Goal: Book appointment/travel/reservation: Book appointment/travel/reservation

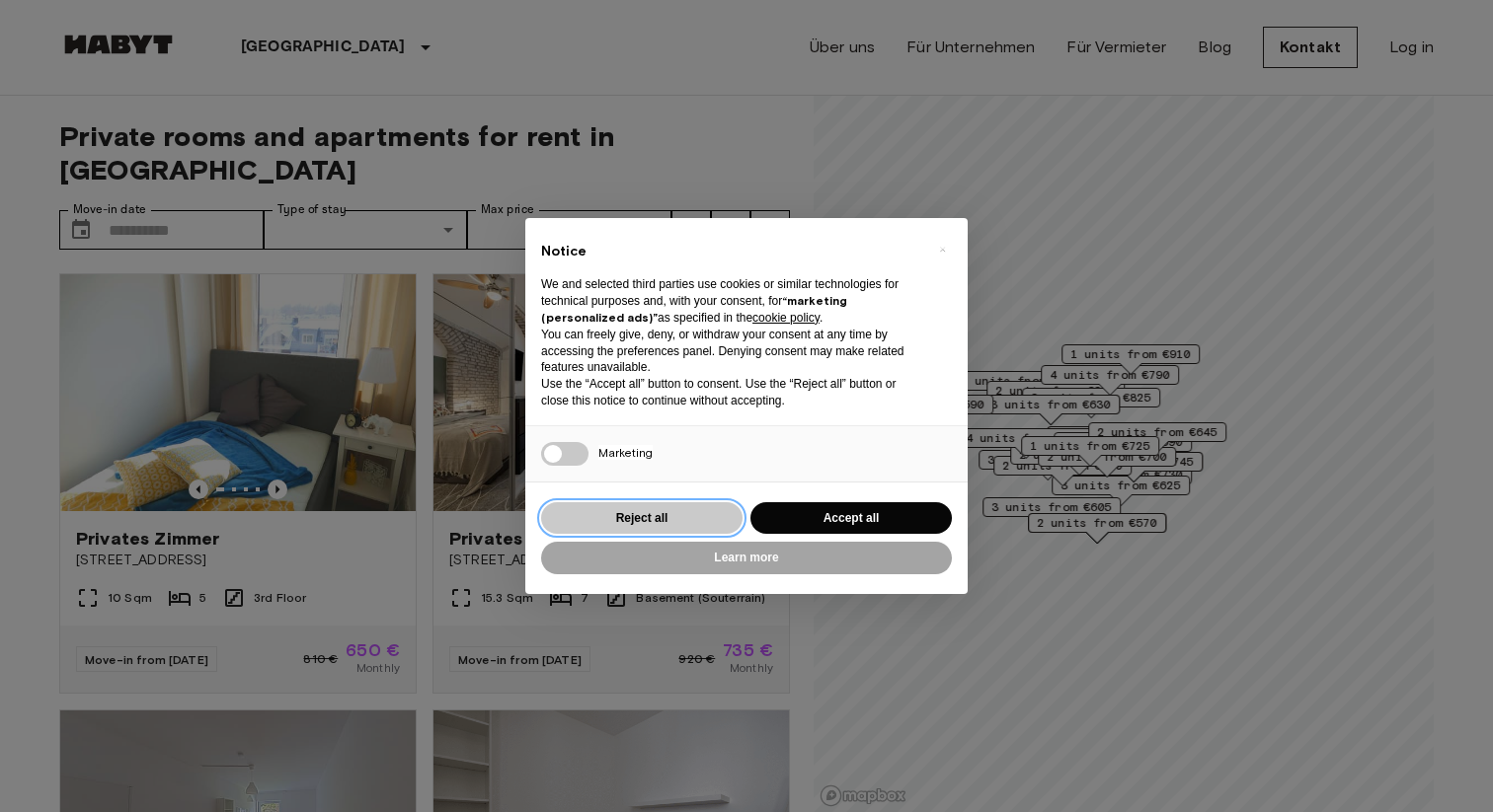
click at [697, 516] on button "Reject all" at bounding box center [642, 519] width 202 height 33
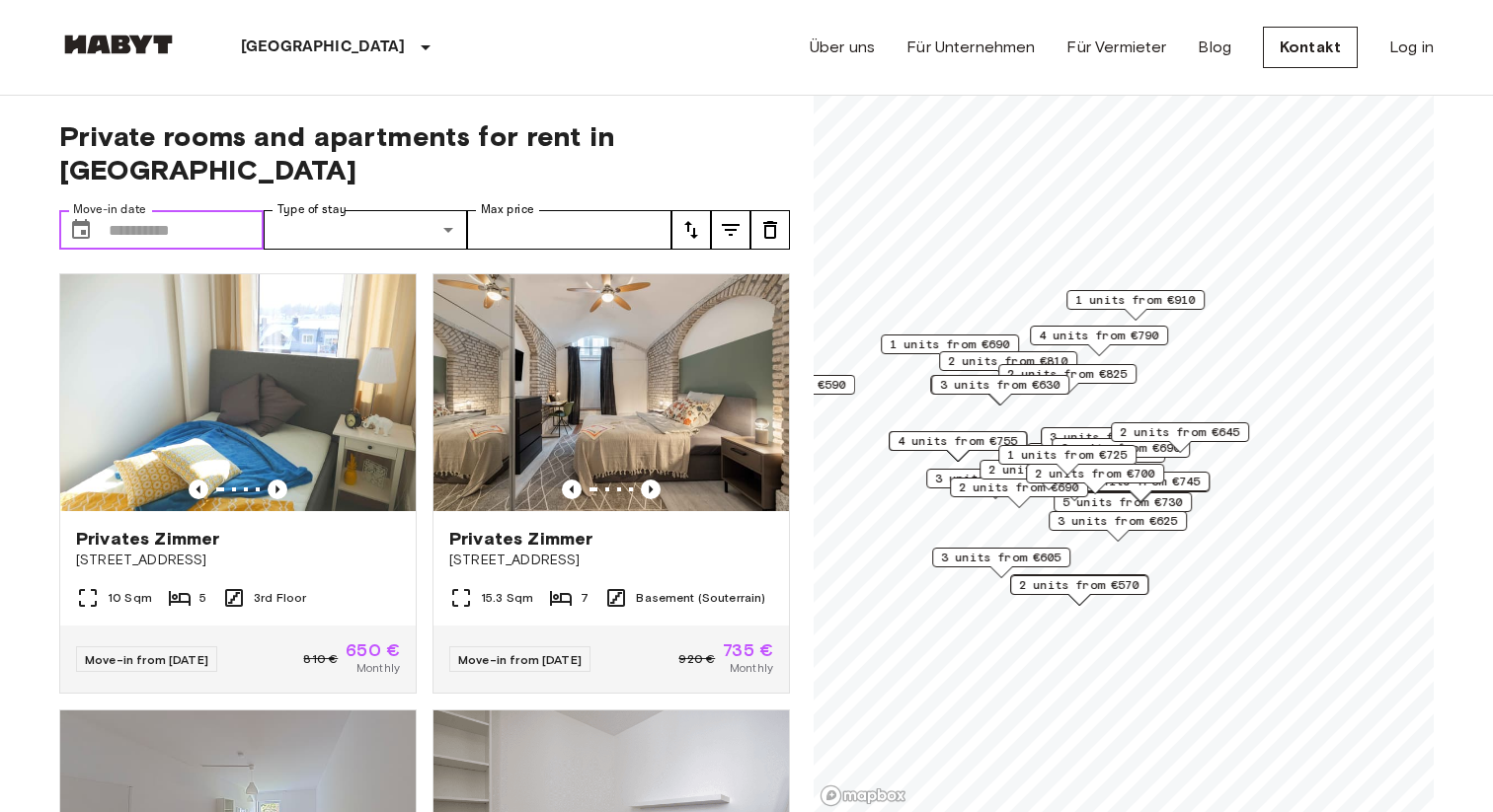
click at [148, 210] on input "Move-in date" at bounding box center [186, 230] width 155 height 40
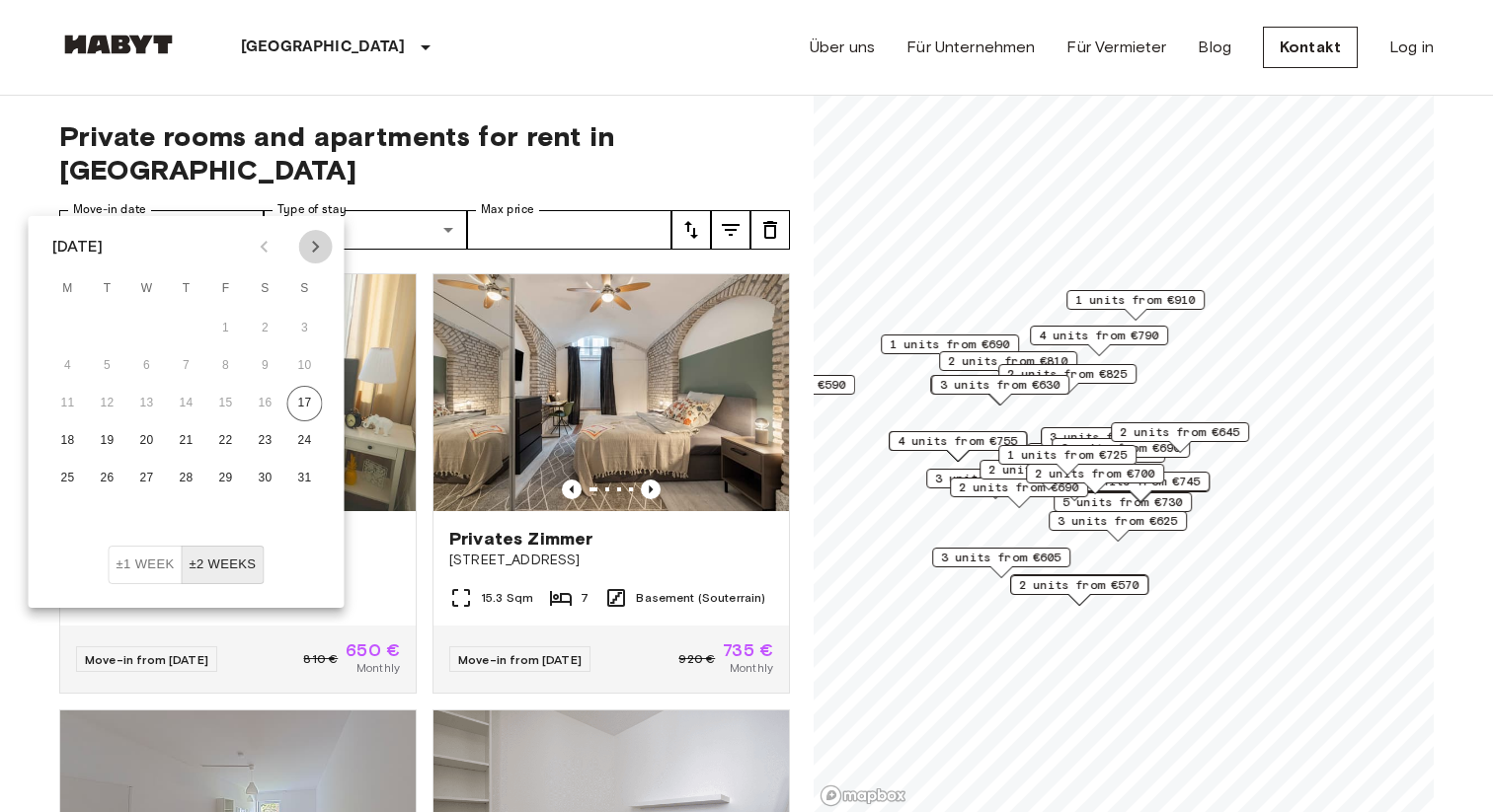
click at [311, 251] on icon "Next month" at bounding box center [316, 247] width 24 height 24
click at [305, 445] on button "28" at bounding box center [305, 442] width 36 height 36
type input "**********"
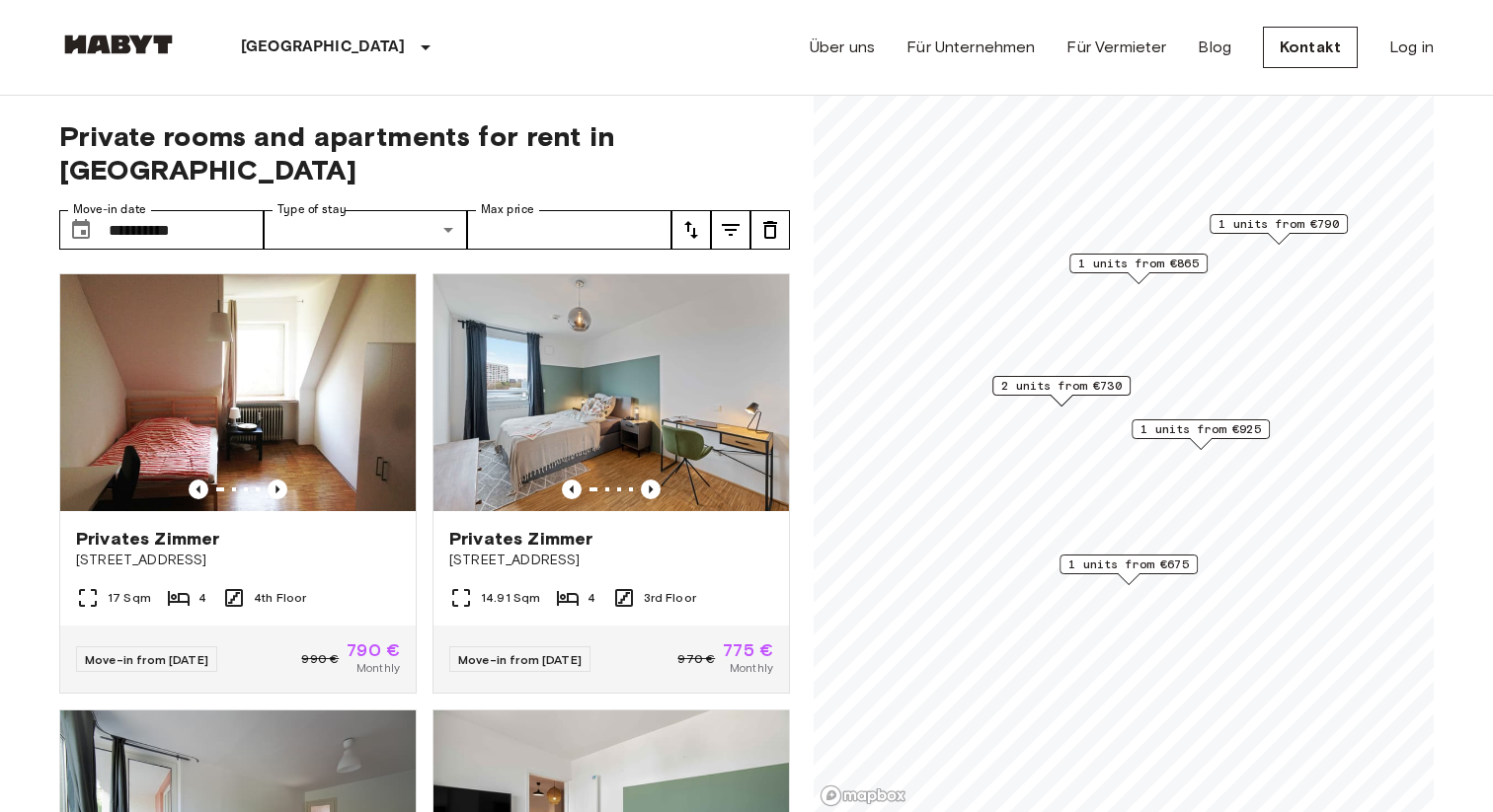
click at [1124, 572] on span "1 units from €675" at bounding box center [1128, 565] width 121 height 18
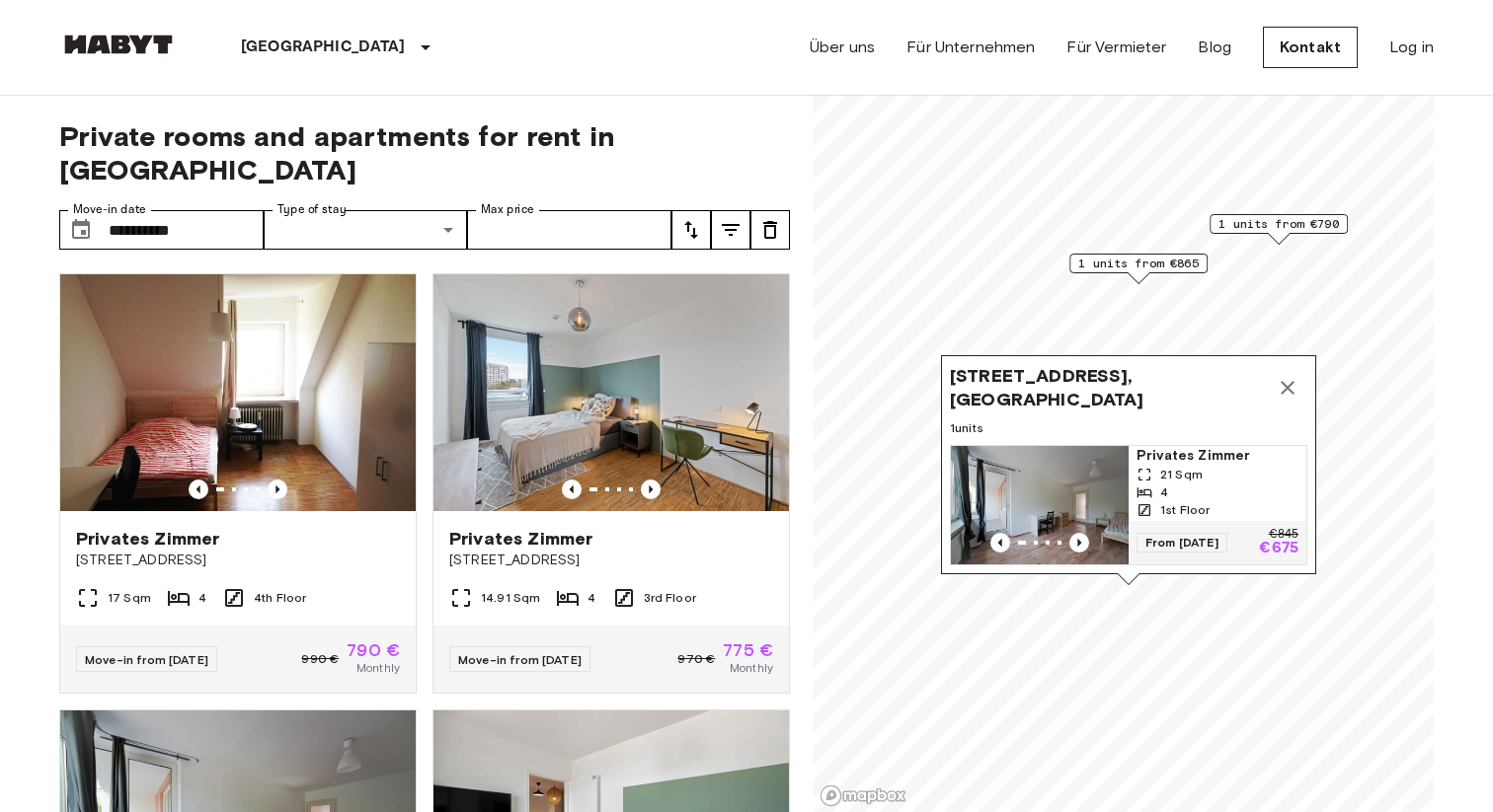
click at [1086, 468] on img "Map marker" at bounding box center [1039, 506] width 178 height 119
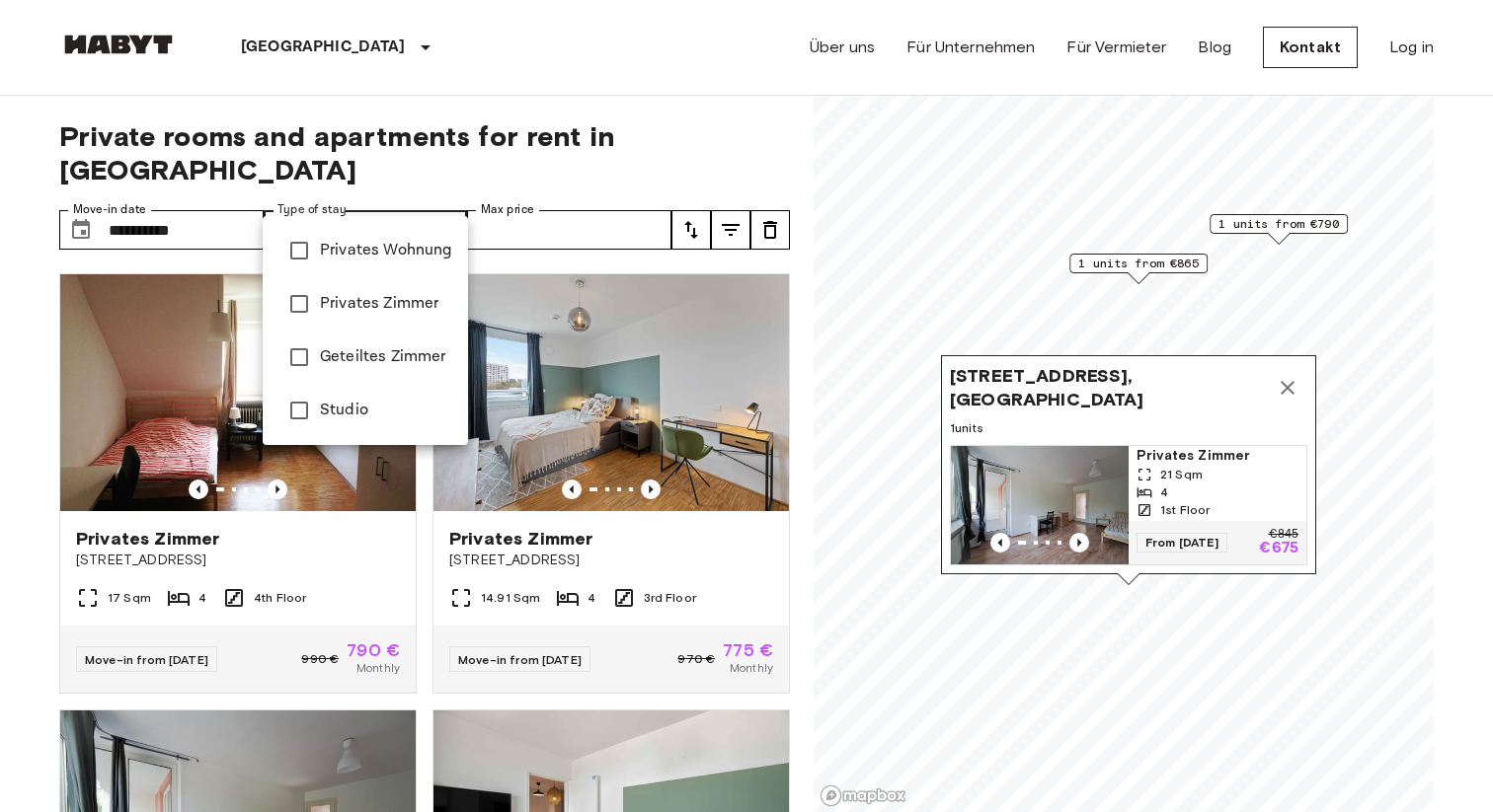
click at [375, 189] on div at bounding box center [746, 406] width 1493 height 812
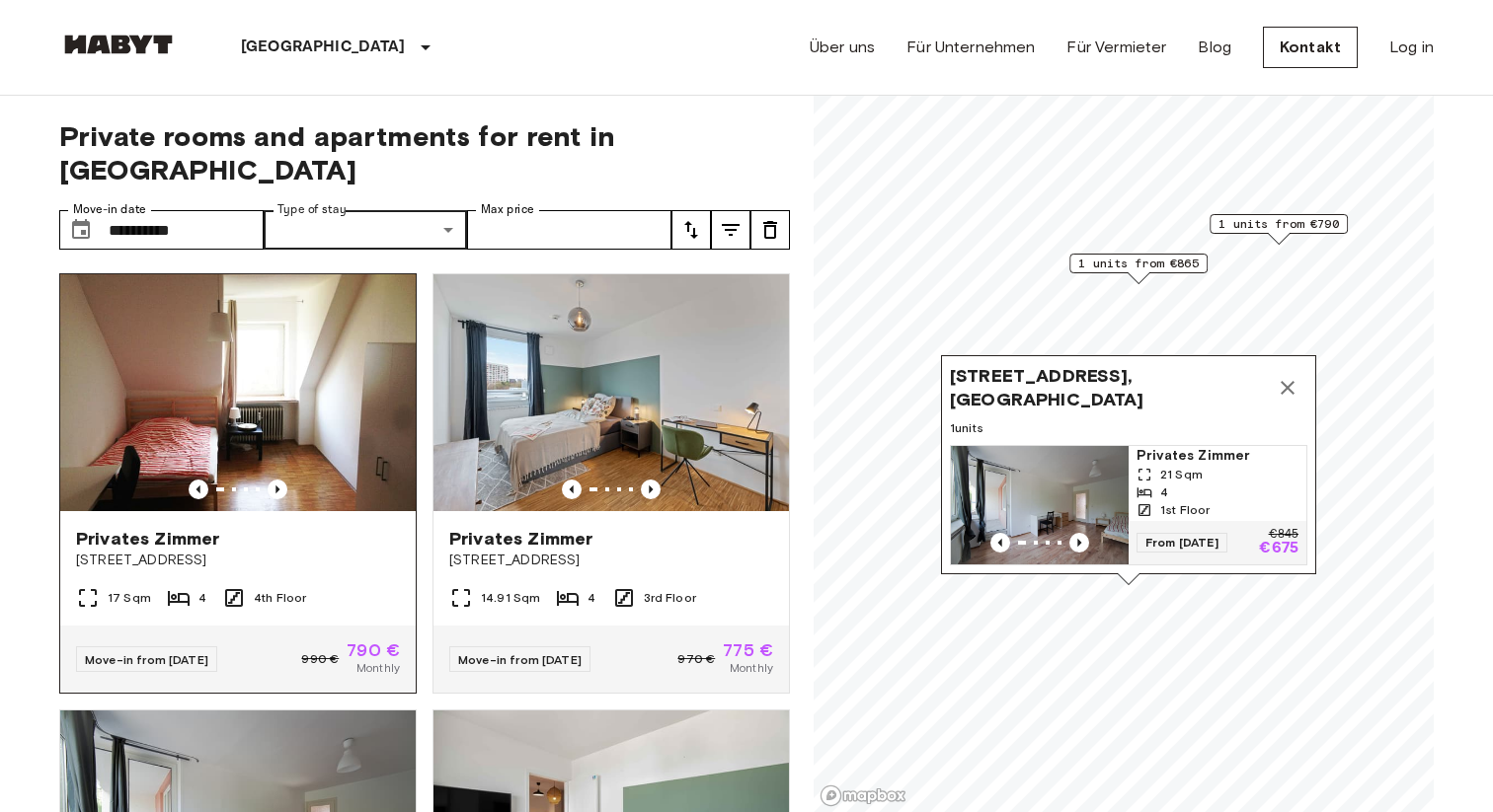
scroll to position [32, 0]
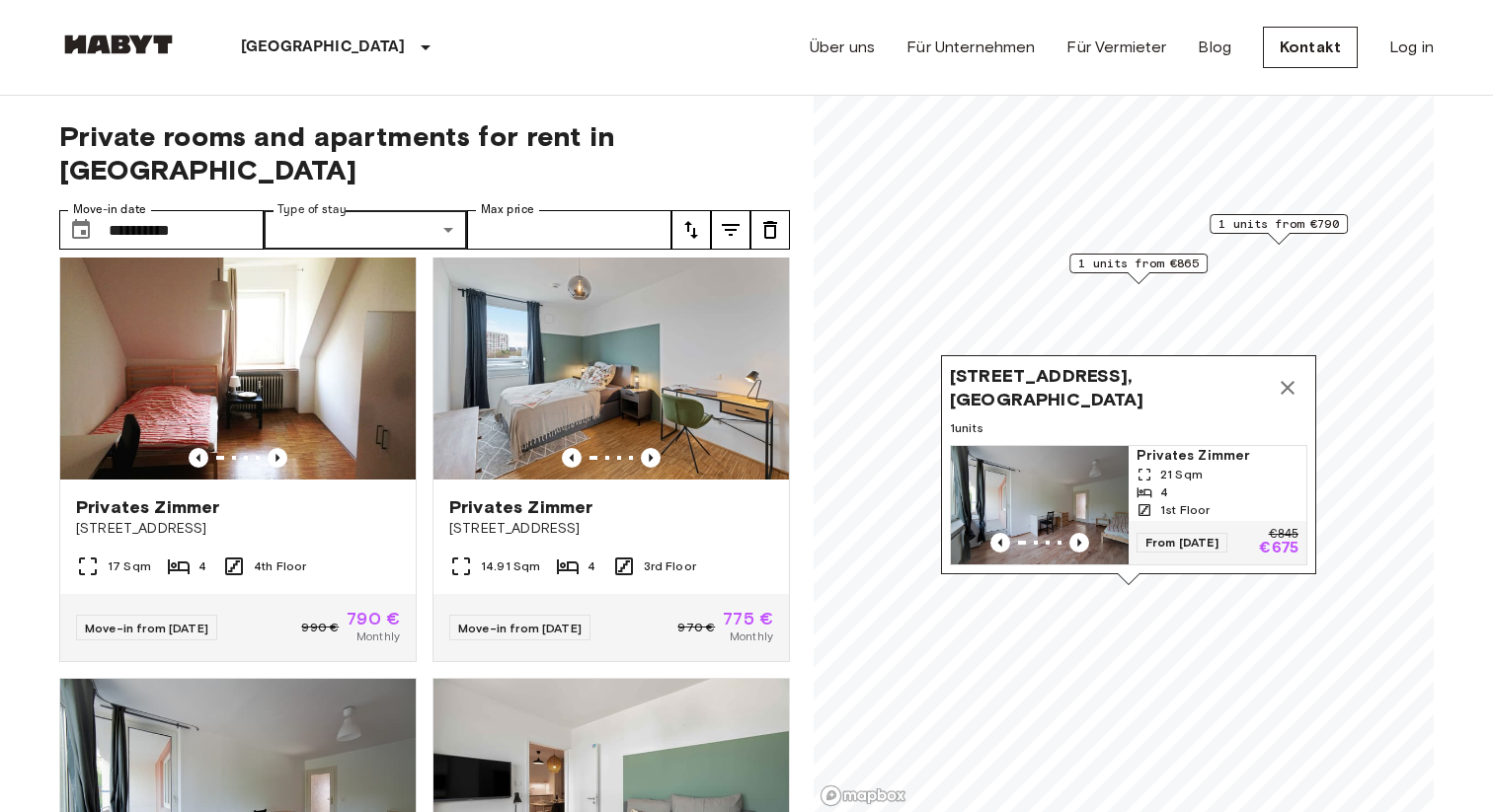
click at [1206, 498] on div "4" at bounding box center [1217, 493] width 162 height 18
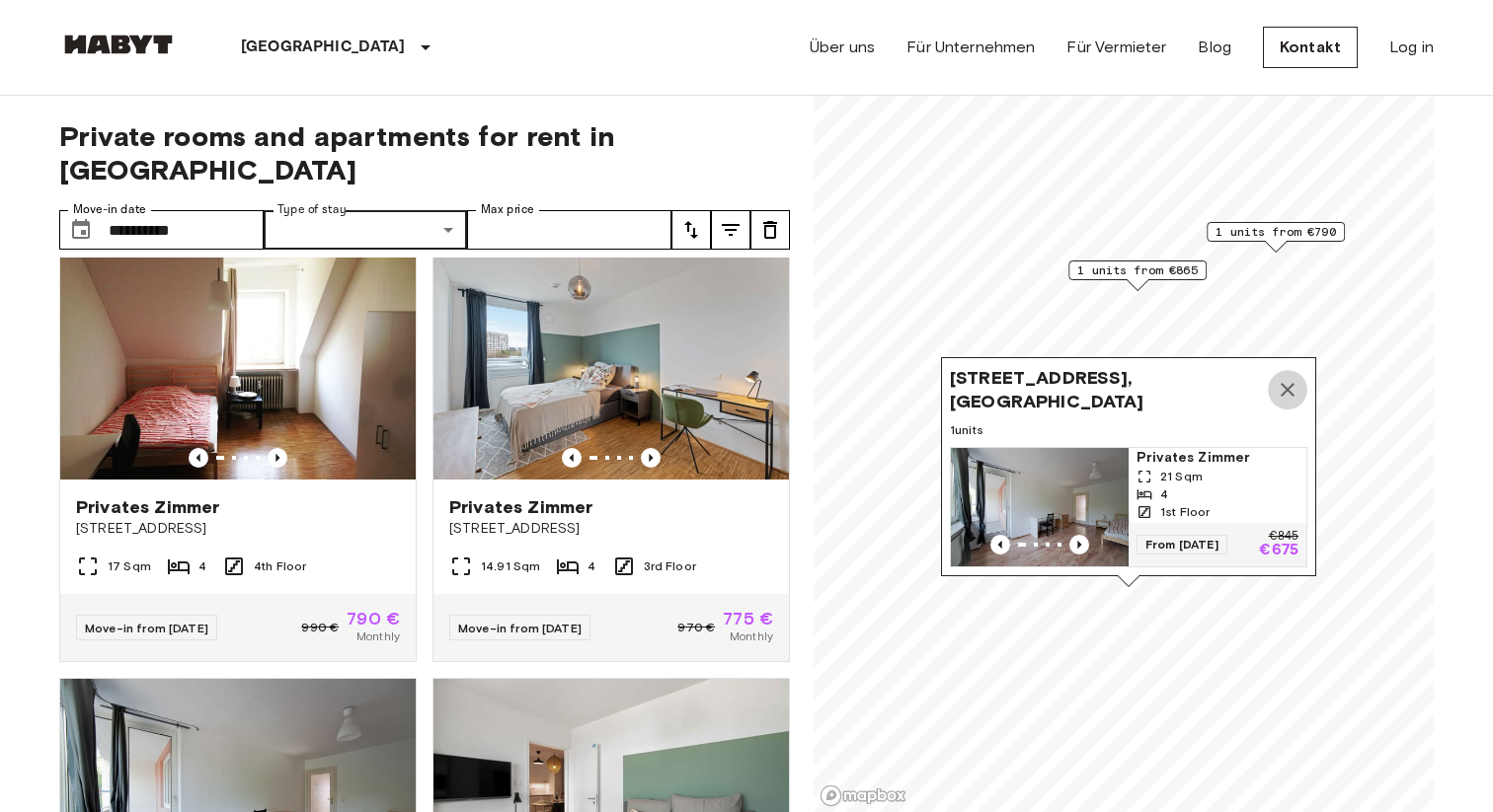
click at [1295, 400] on icon "Map marker" at bounding box center [1287, 390] width 24 height 24
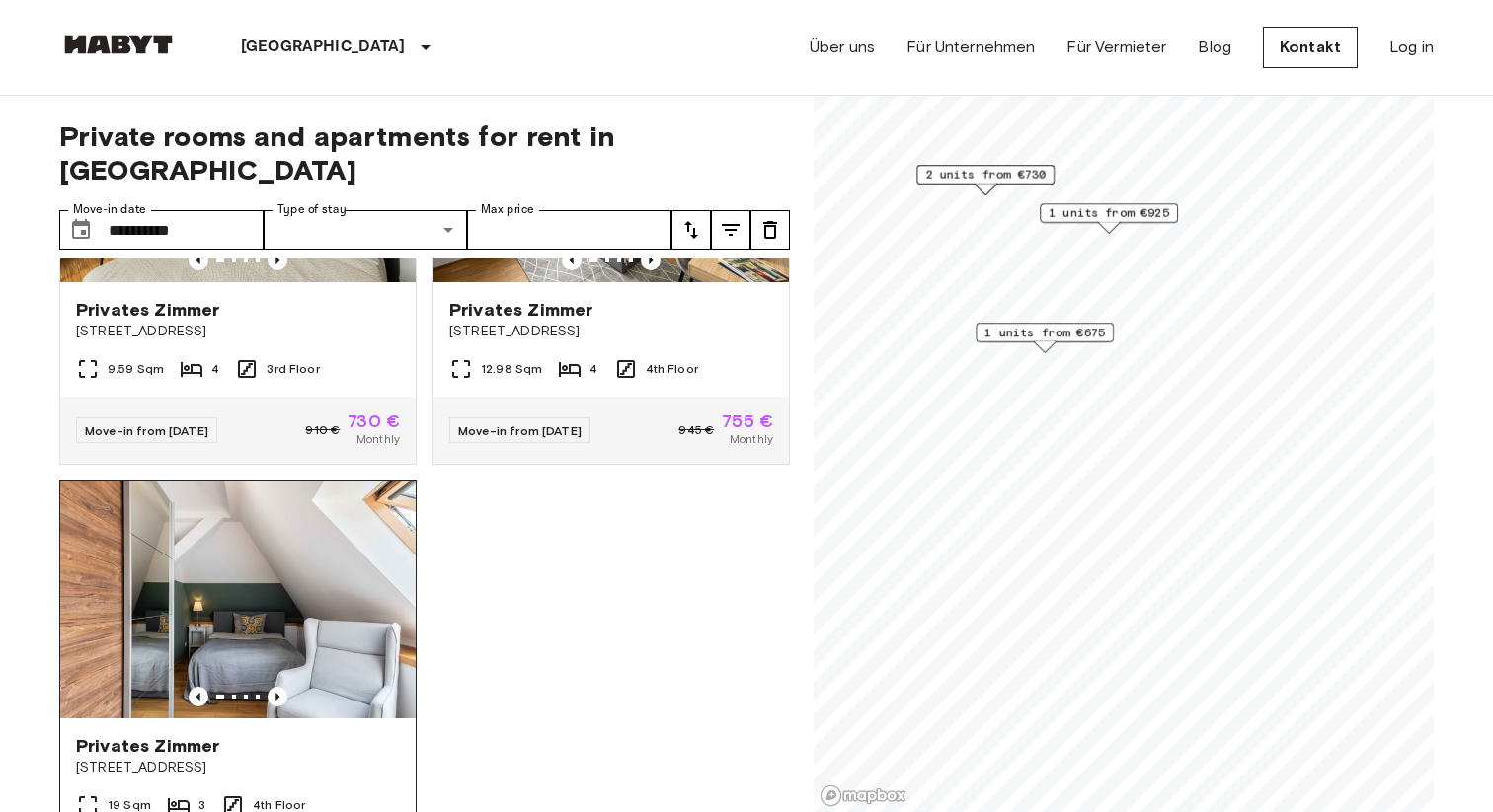
scroll to position [628, 0]
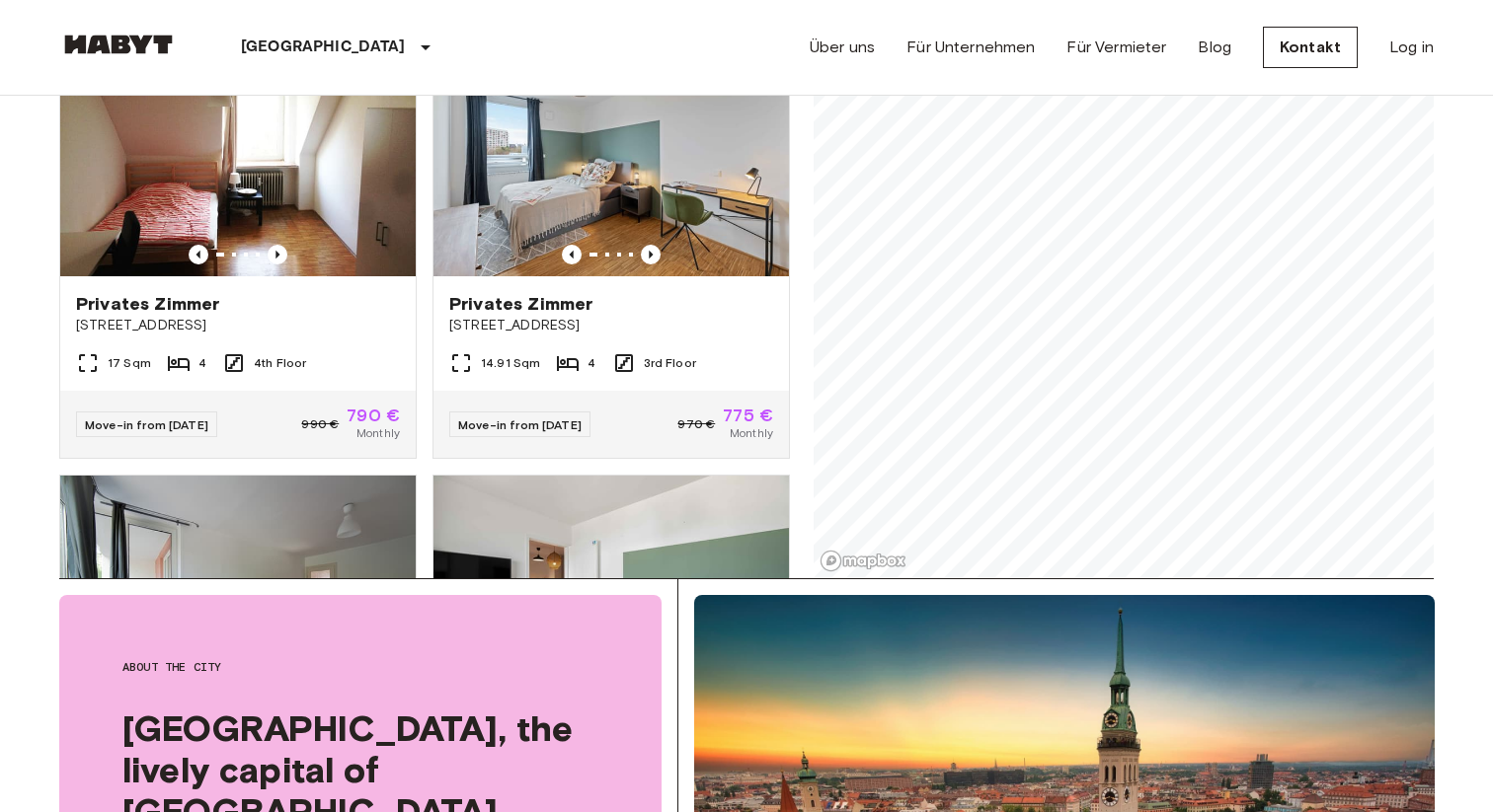
scroll to position [250, 0]
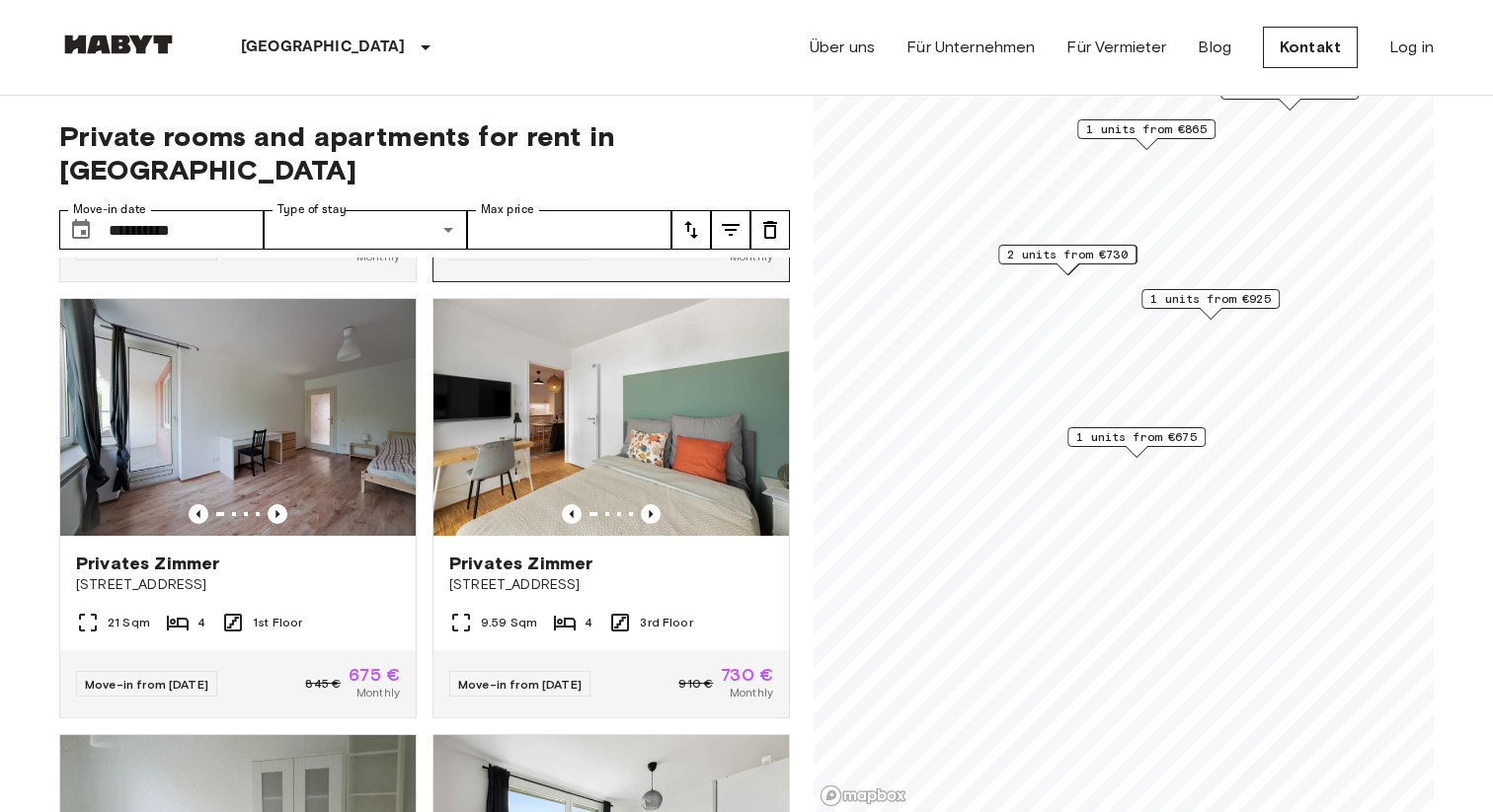
scroll to position [417, 0]
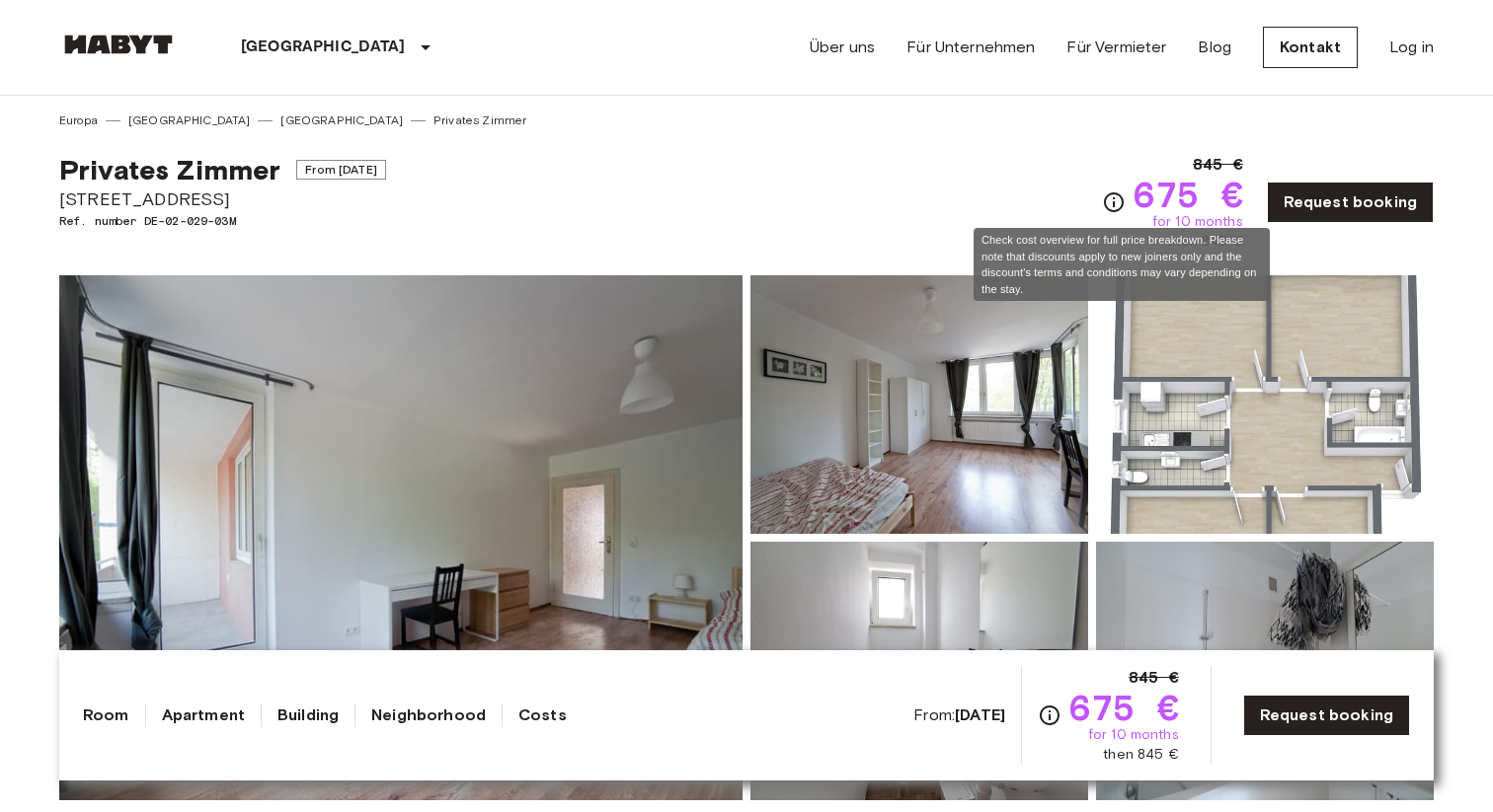
click at [1123, 203] on icon "Check cost overview for full price breakdown. Please note that discounts apply …" at bounding box center [1114, 203] width 20 height 20
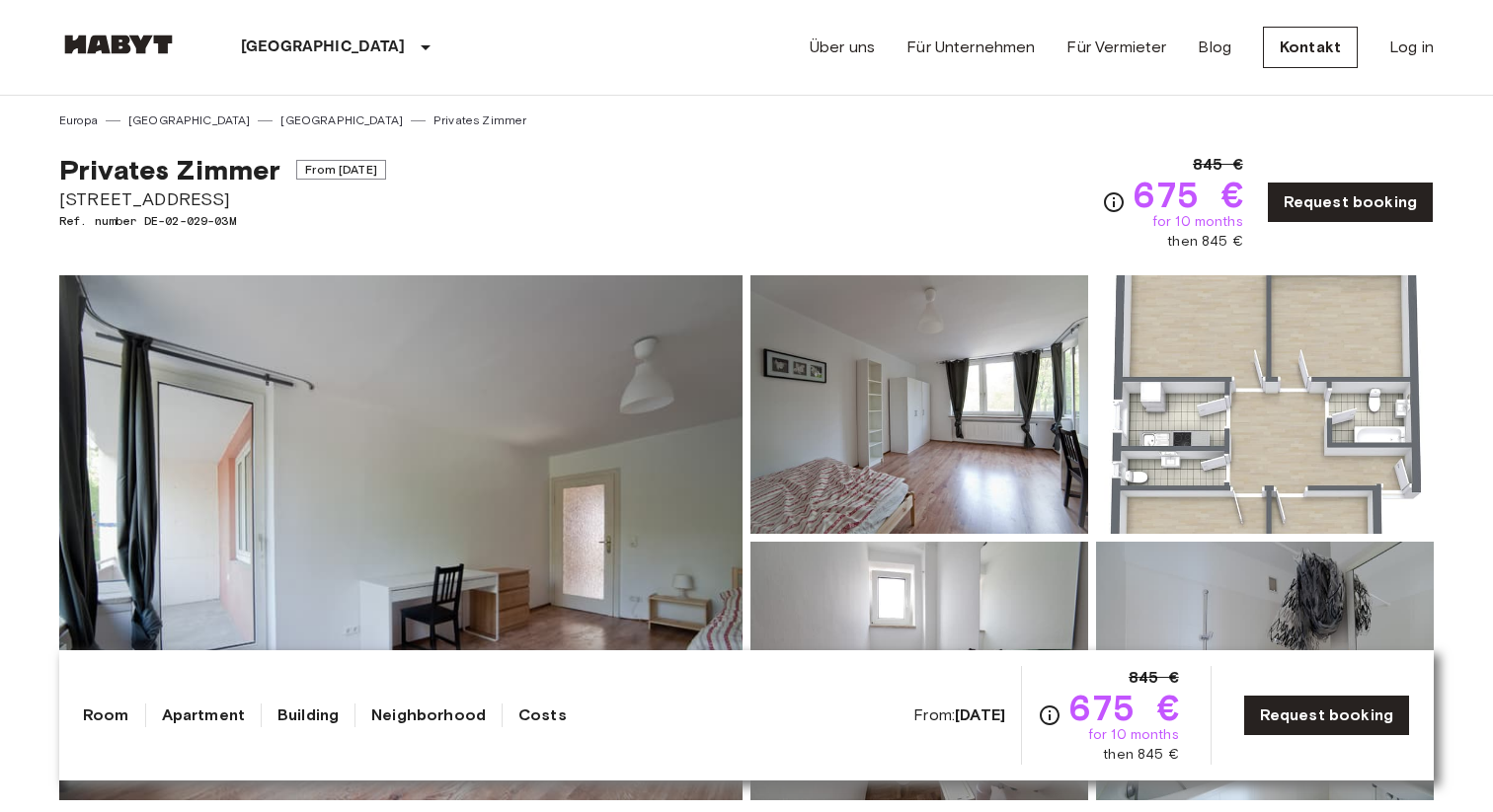
click at [1026, 167] on div "Privates Zimmer From Oct 4 2025 Fallstraße 42 Ref. number DE-02-029-03M 845 € 6…" at bounding box center [746, 191] width 1374 height 122
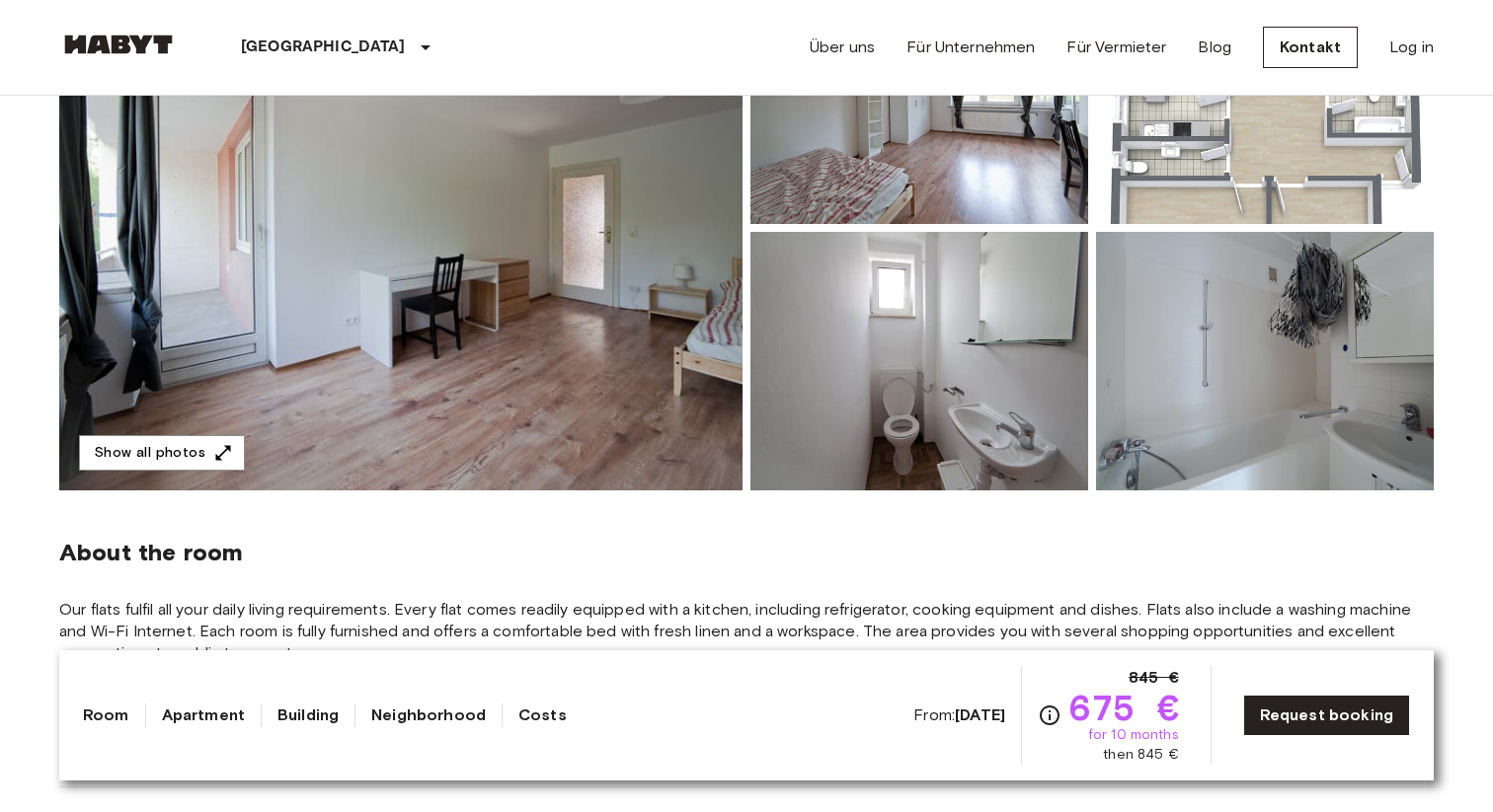
scroll to position [288, 0]
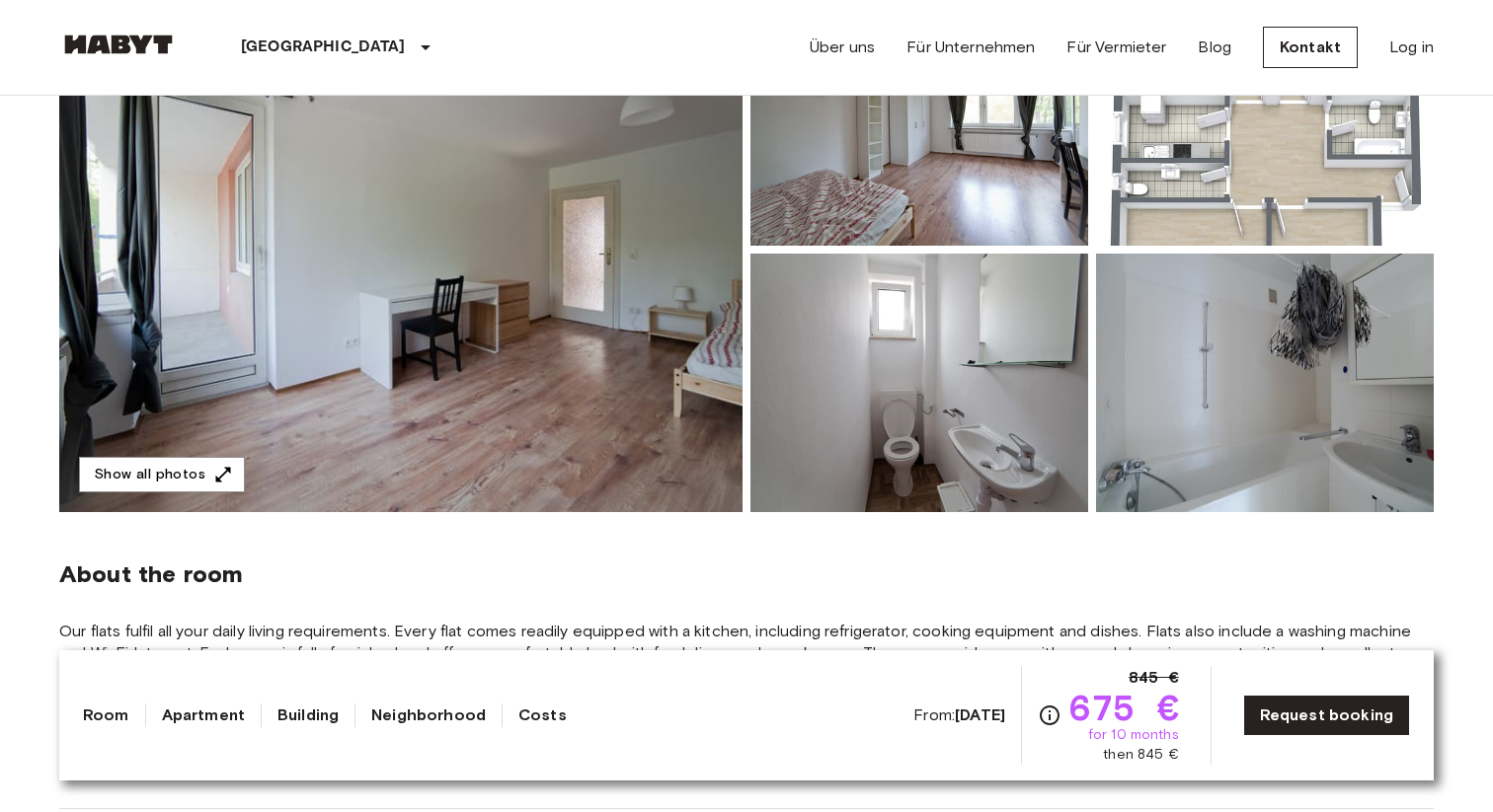
click at [538, 257] on img at bounding box center [400, 250] width 683 height 526
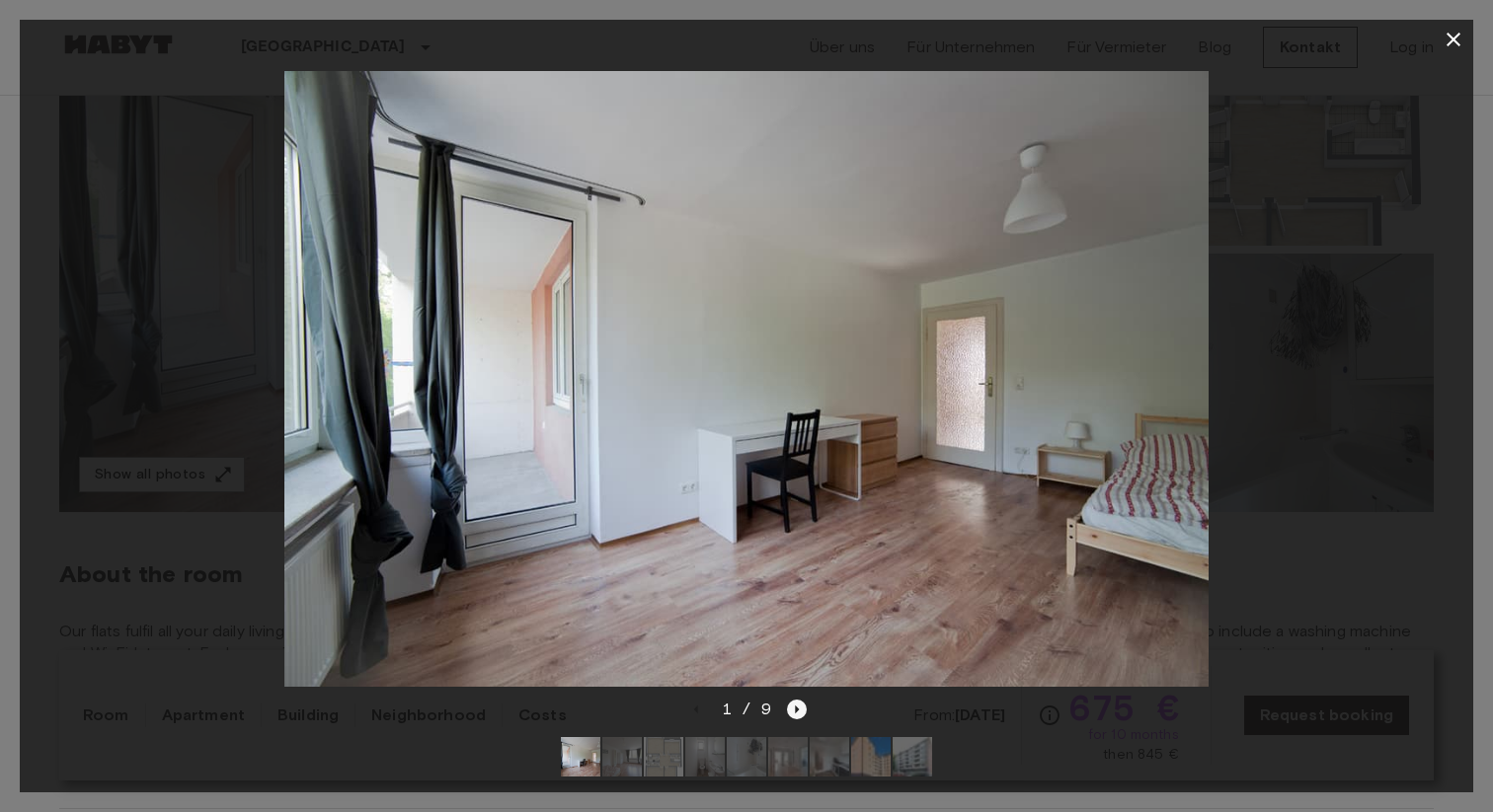
click at [787, 702] on icon "Next image" at bounding box center [796, 709] width 20 height 20
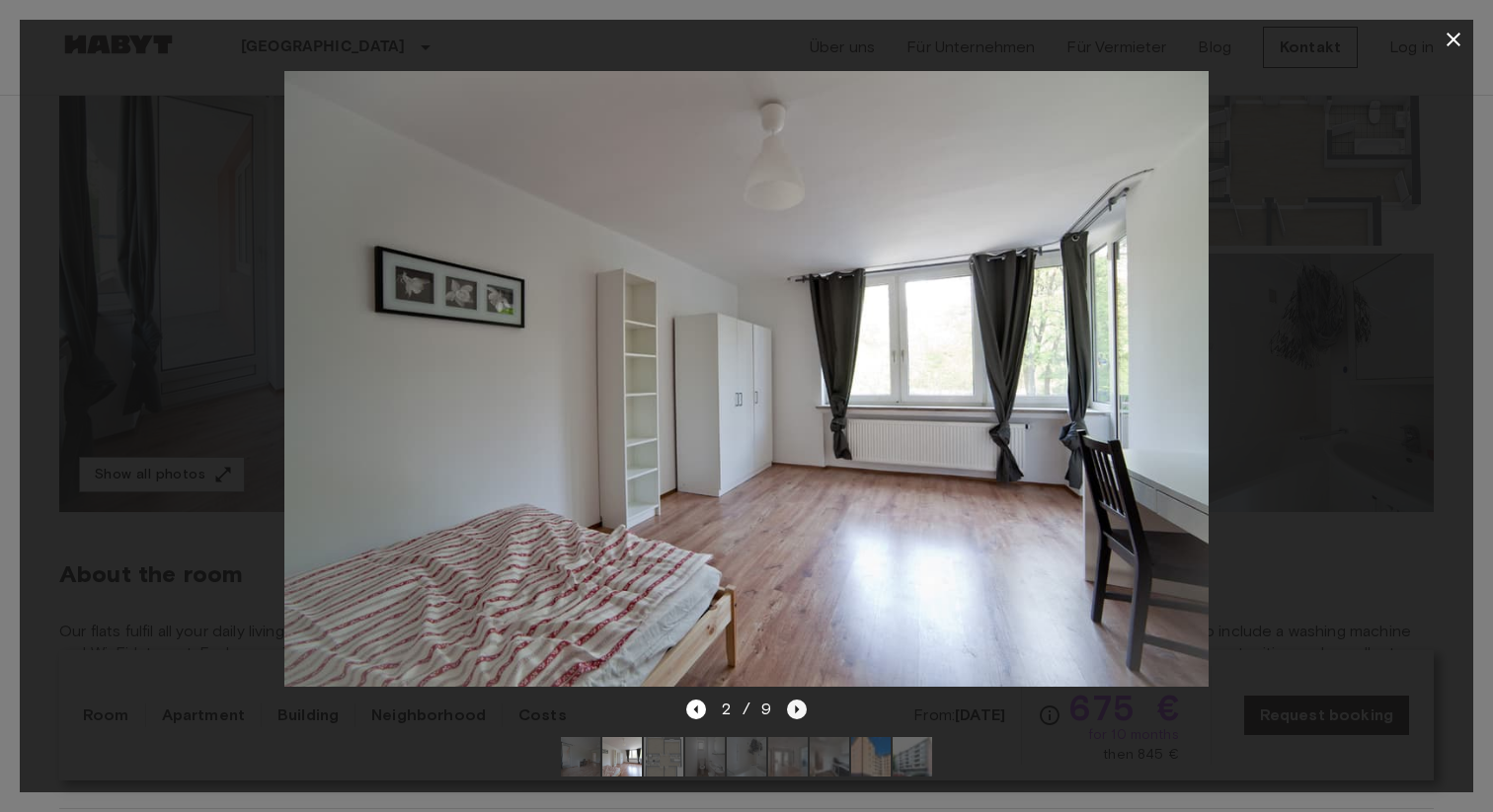
click at [787, 702] on icon "Next image" at bounding box center [796, 709] width 20 height 20
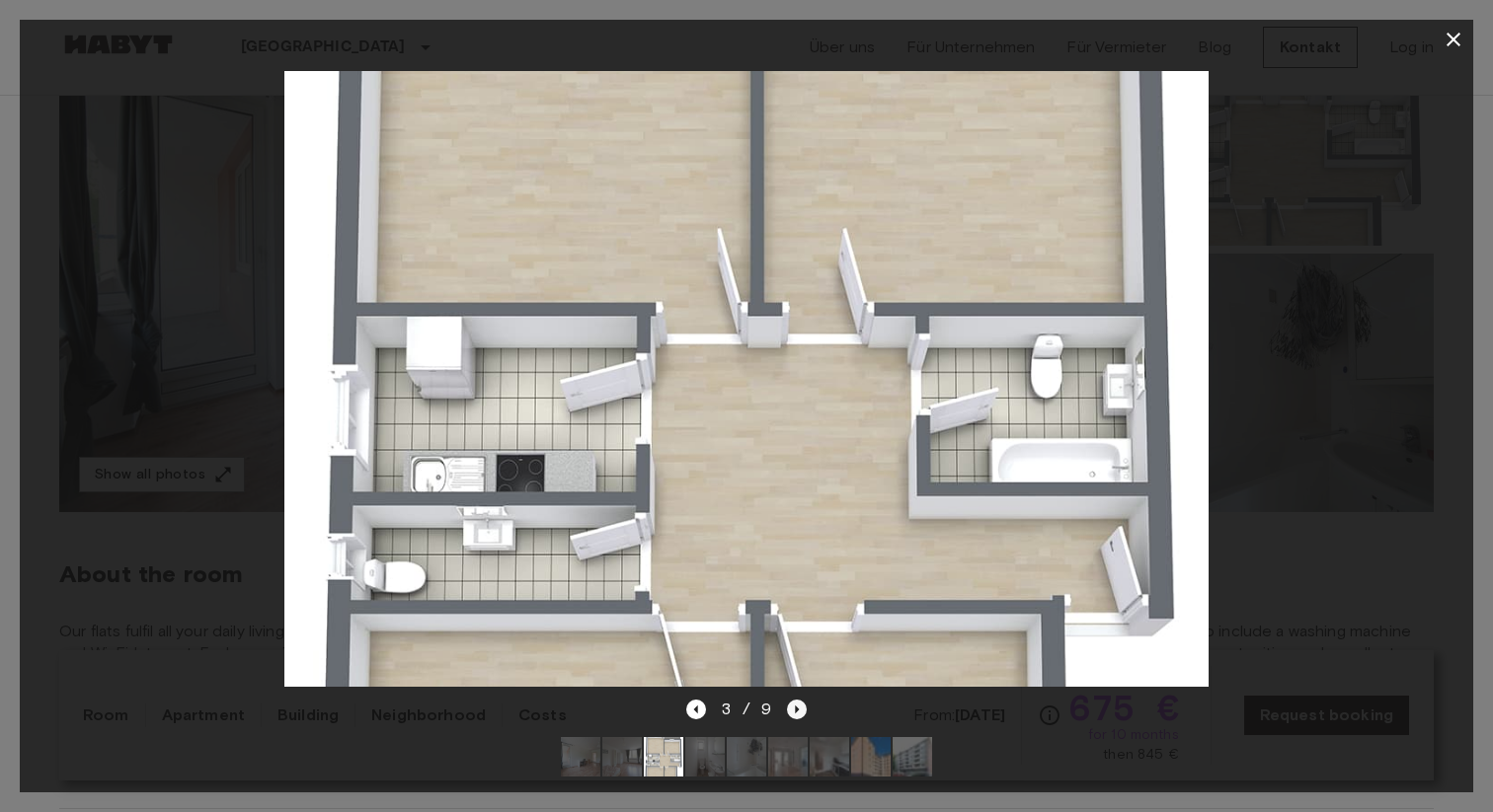
click at [787, 702] on icon "Next image" at bounding box center [796, 709] width 20 height 20
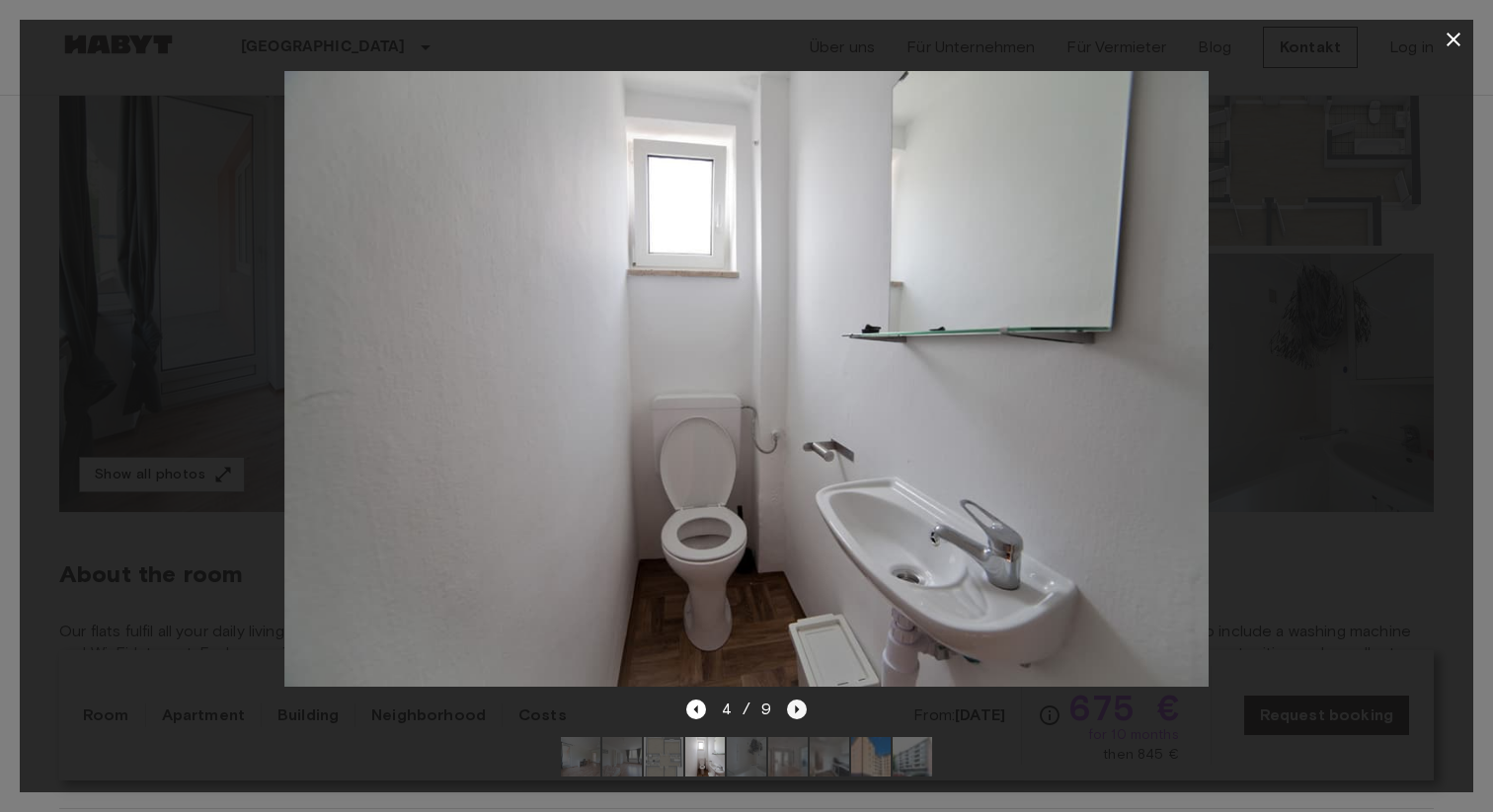
click at [787, 702] on icon "Next image" at bounding box center [796, 709] width 20 height 20
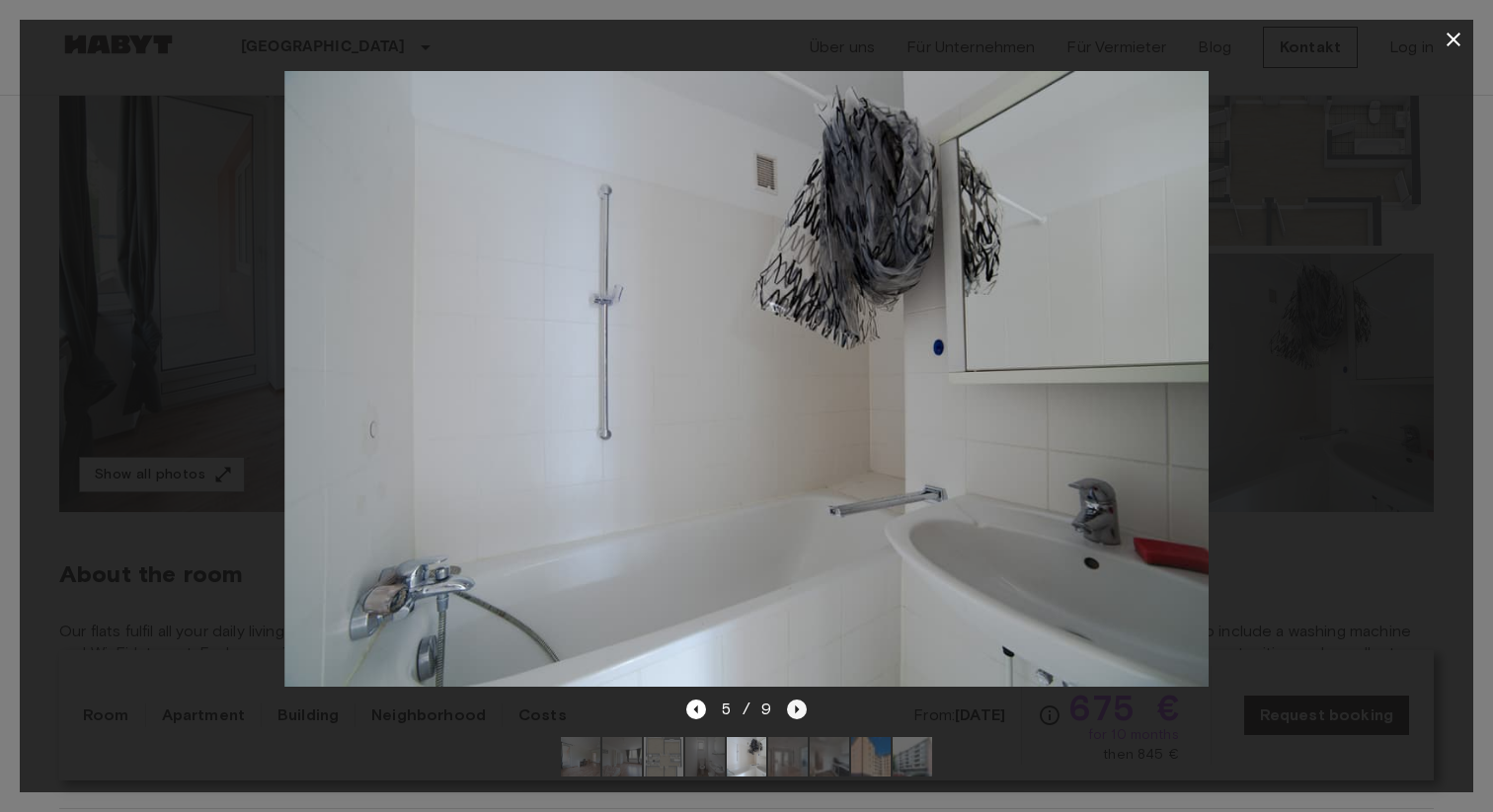
click at [787, 702] on icon "Next image" at bounding box center [796, 709] width 20 height 20
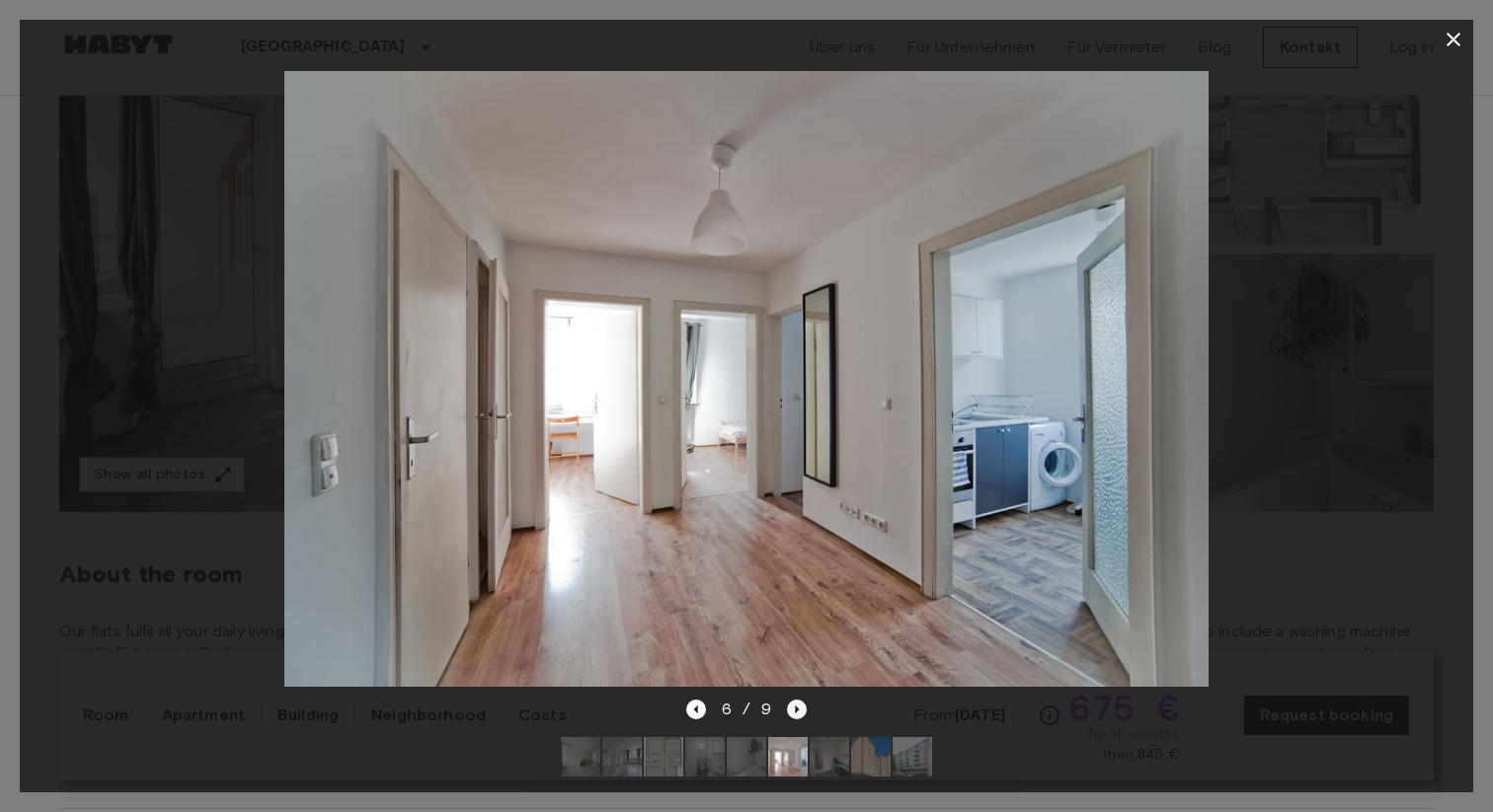
click at [787, 702] on icon "Next image" at bounding box center [796, 709] width 20 height 20
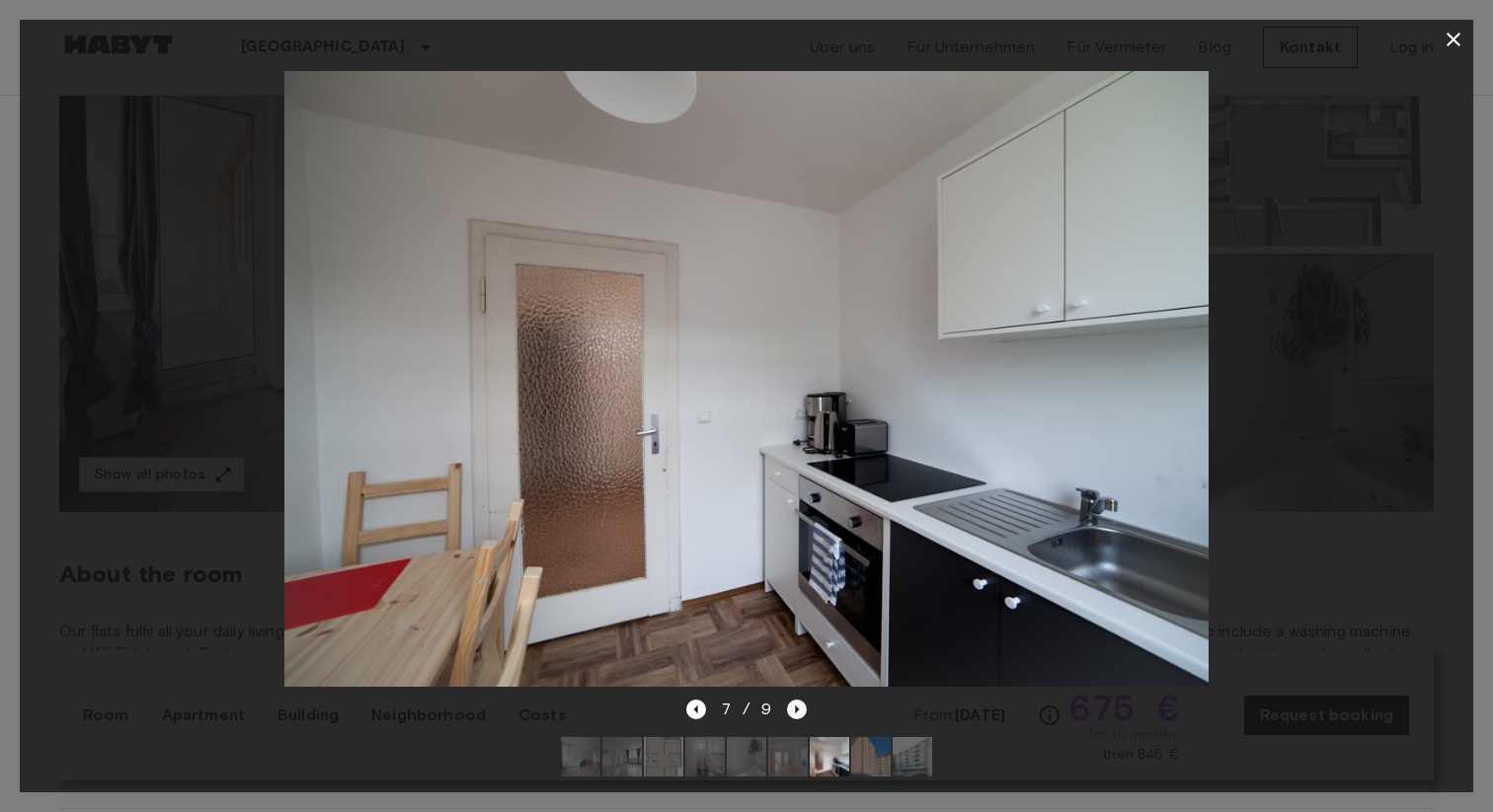
click at [787, 702] on icon "Next image" at bounding box center [796, 709] width 20 height 20
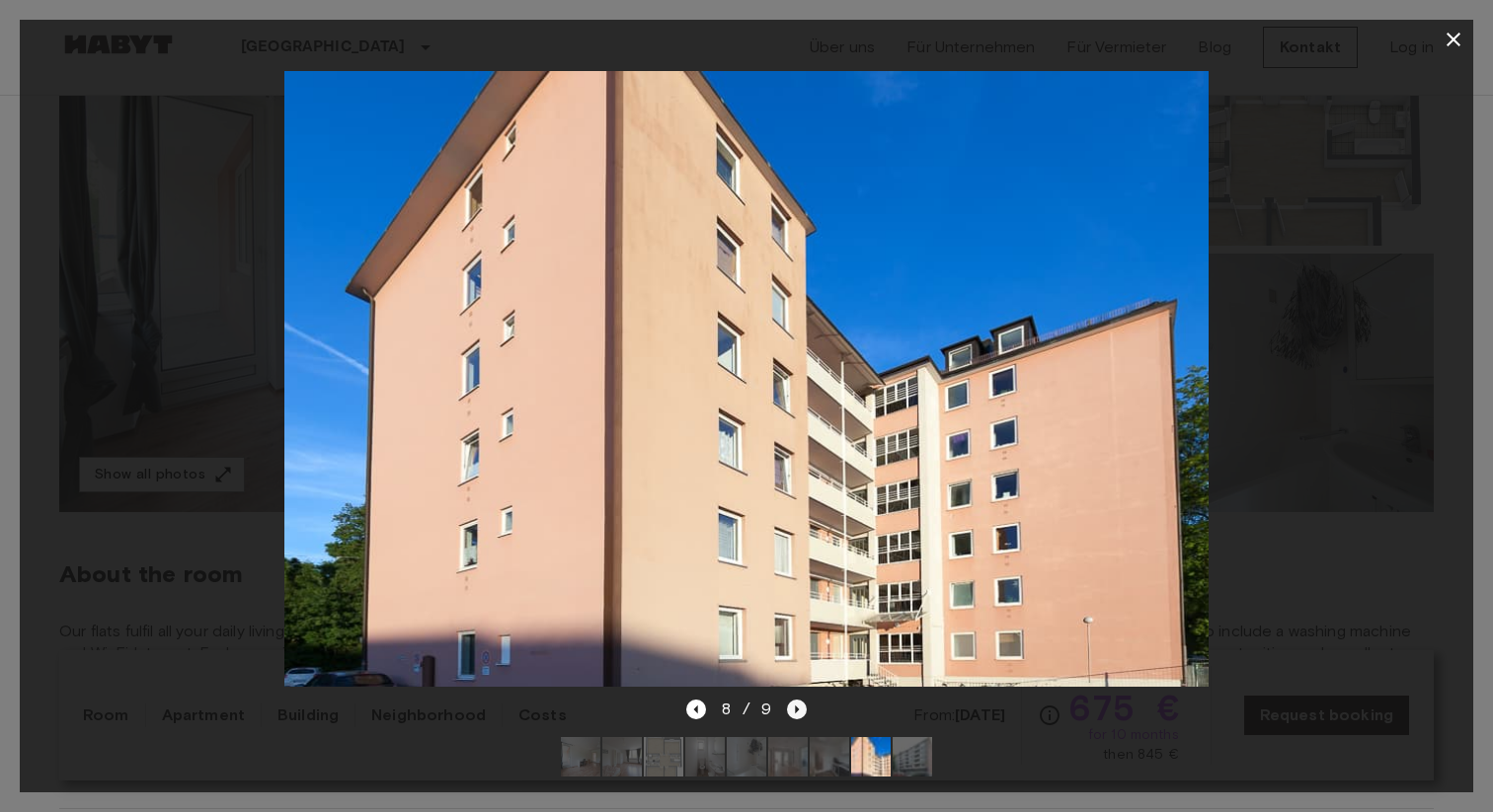
click at [787, 702] on icon "Next image" at bounding box center [796, 709] width 20 height 20
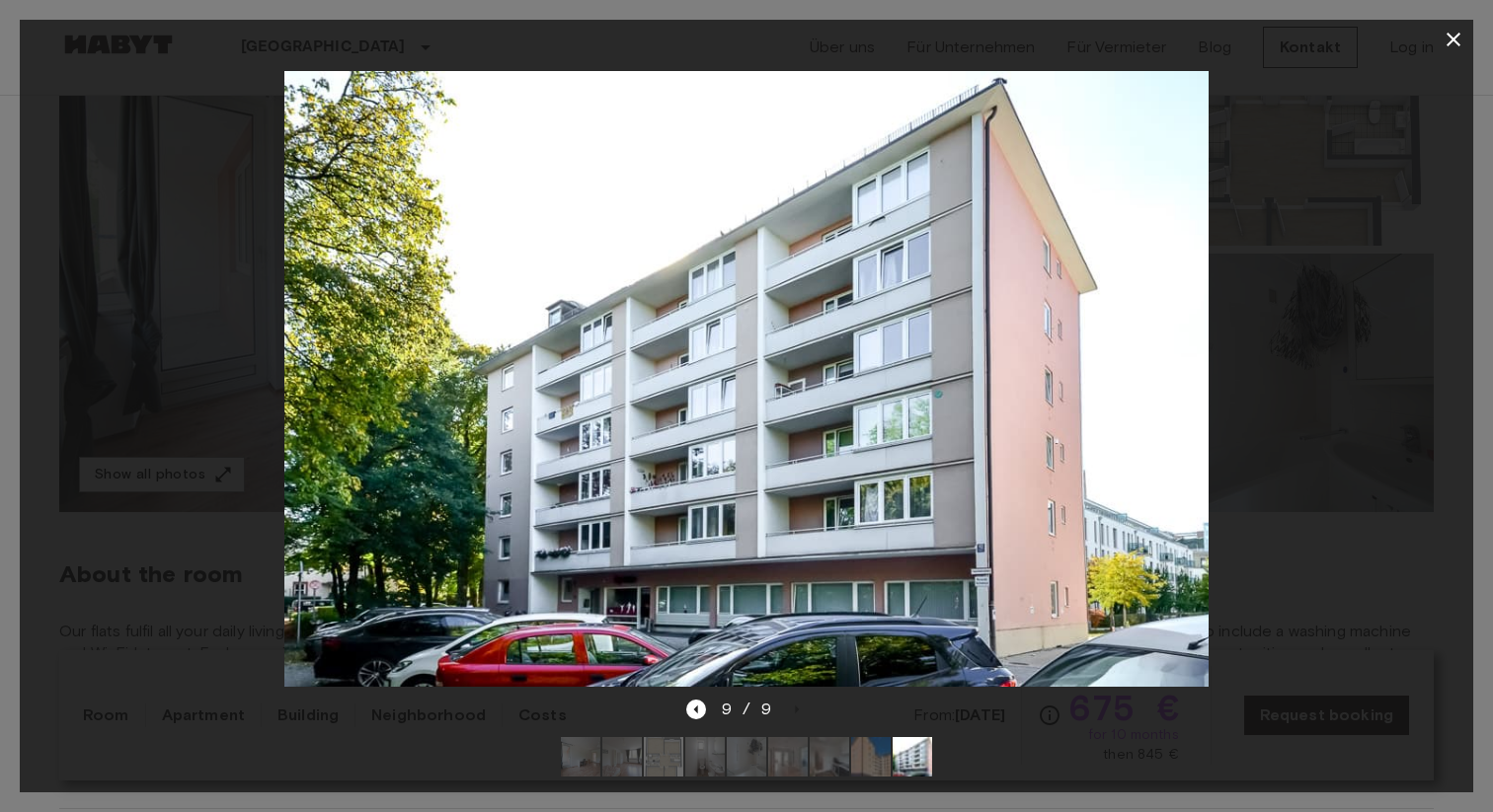
click at [1449, 40] on icon "button" at bounding box center [1453, 40] width 24 height 24
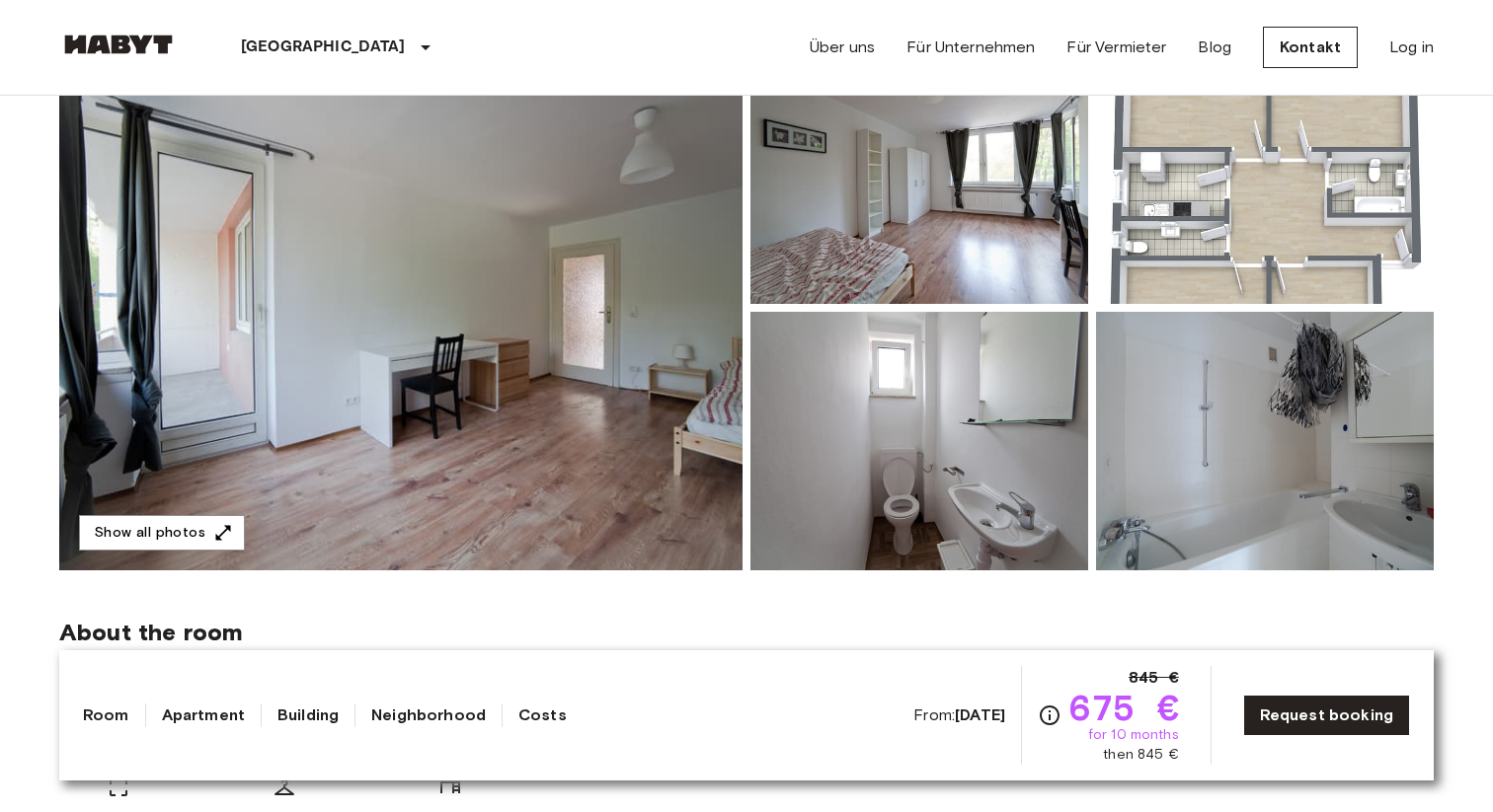
scroll to position [249, 0]
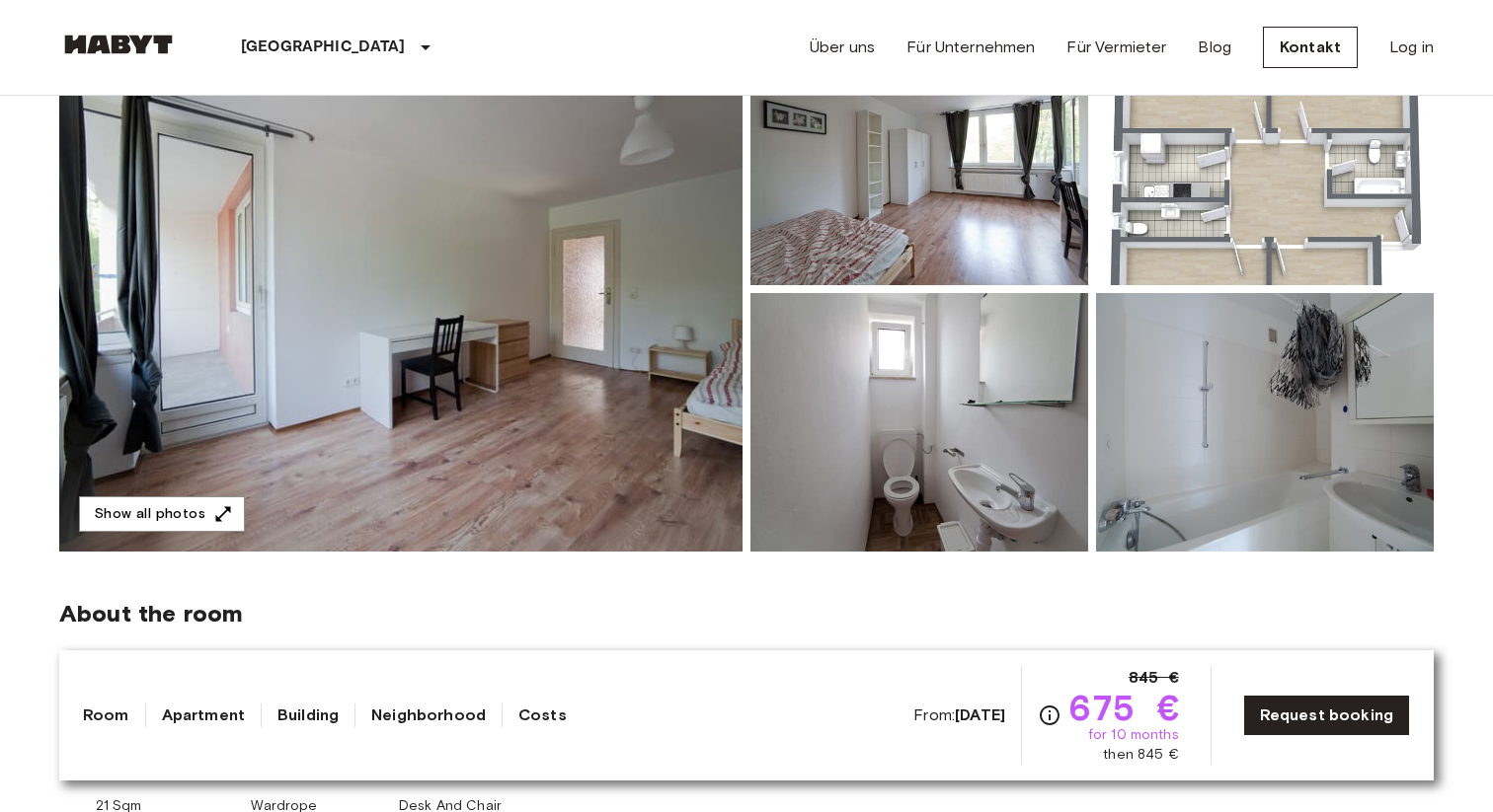
click at [675, 360] on img at bounding box center [400, 289] width 683 height 526
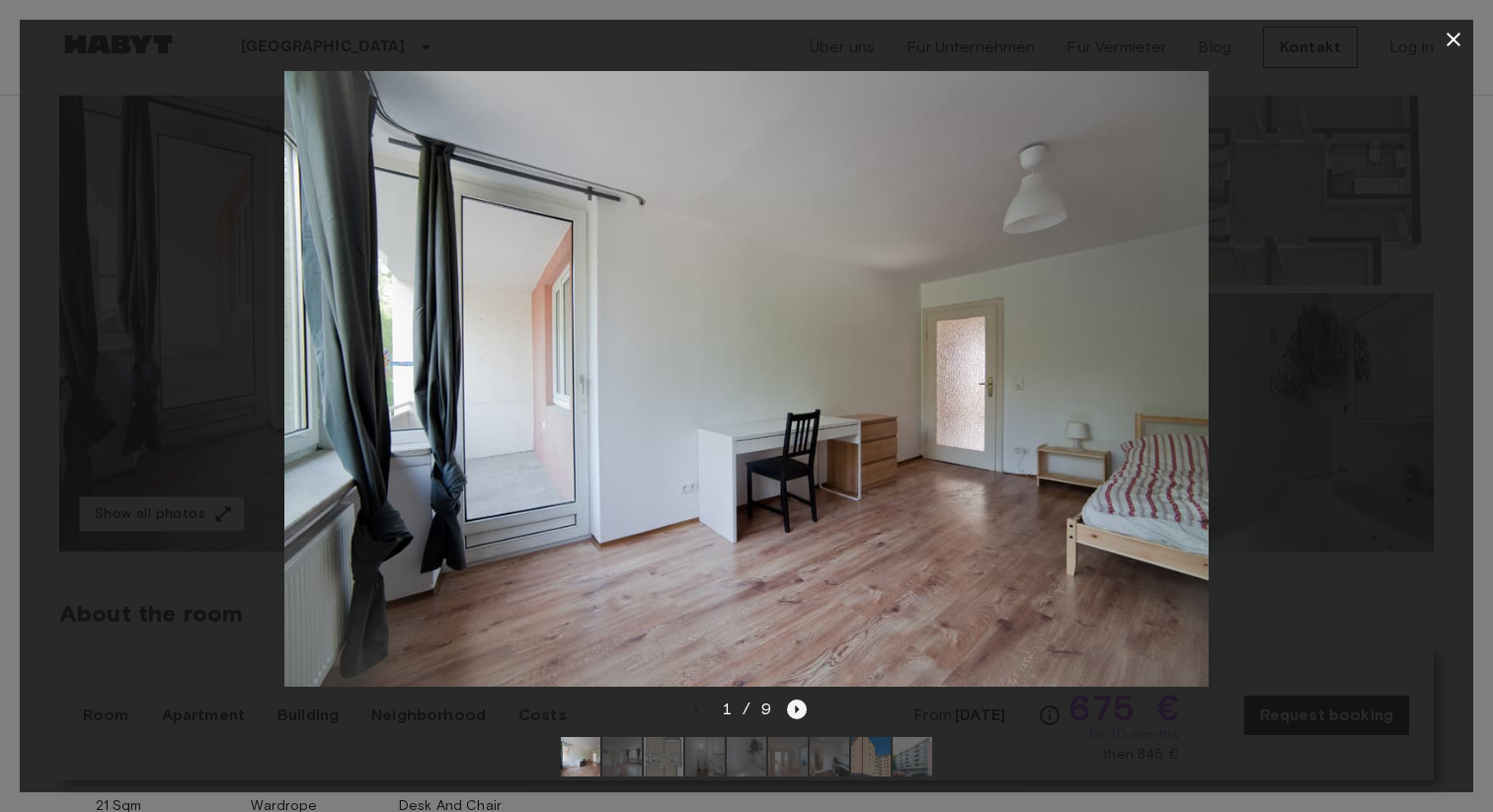
click at [796, 707] on icon "Next image" at bounding box center [796, 709] width 20 height 20
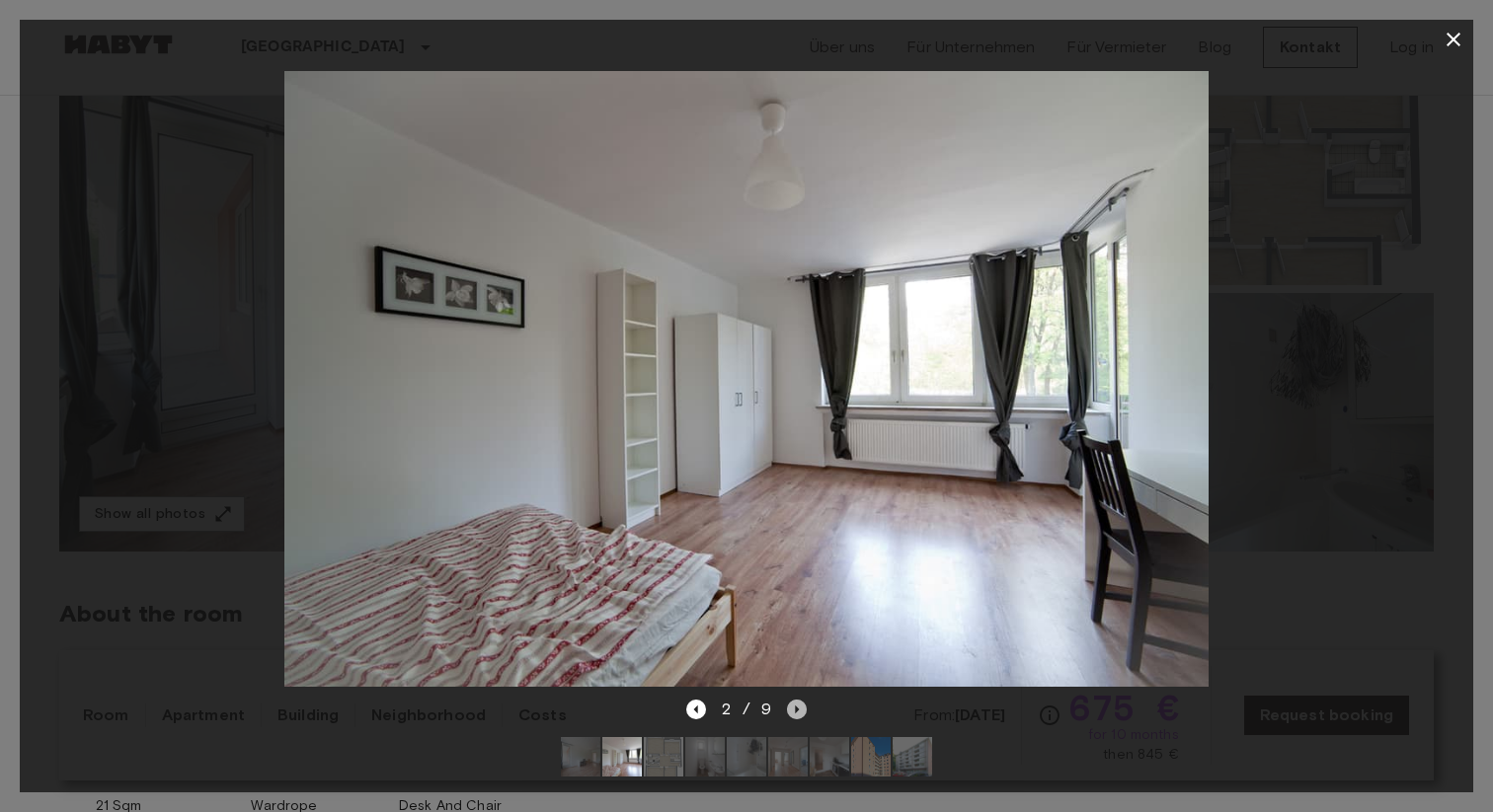
click at [793, 708] on icon "Next image" at bounding box center [796, 709] width 20 height 20
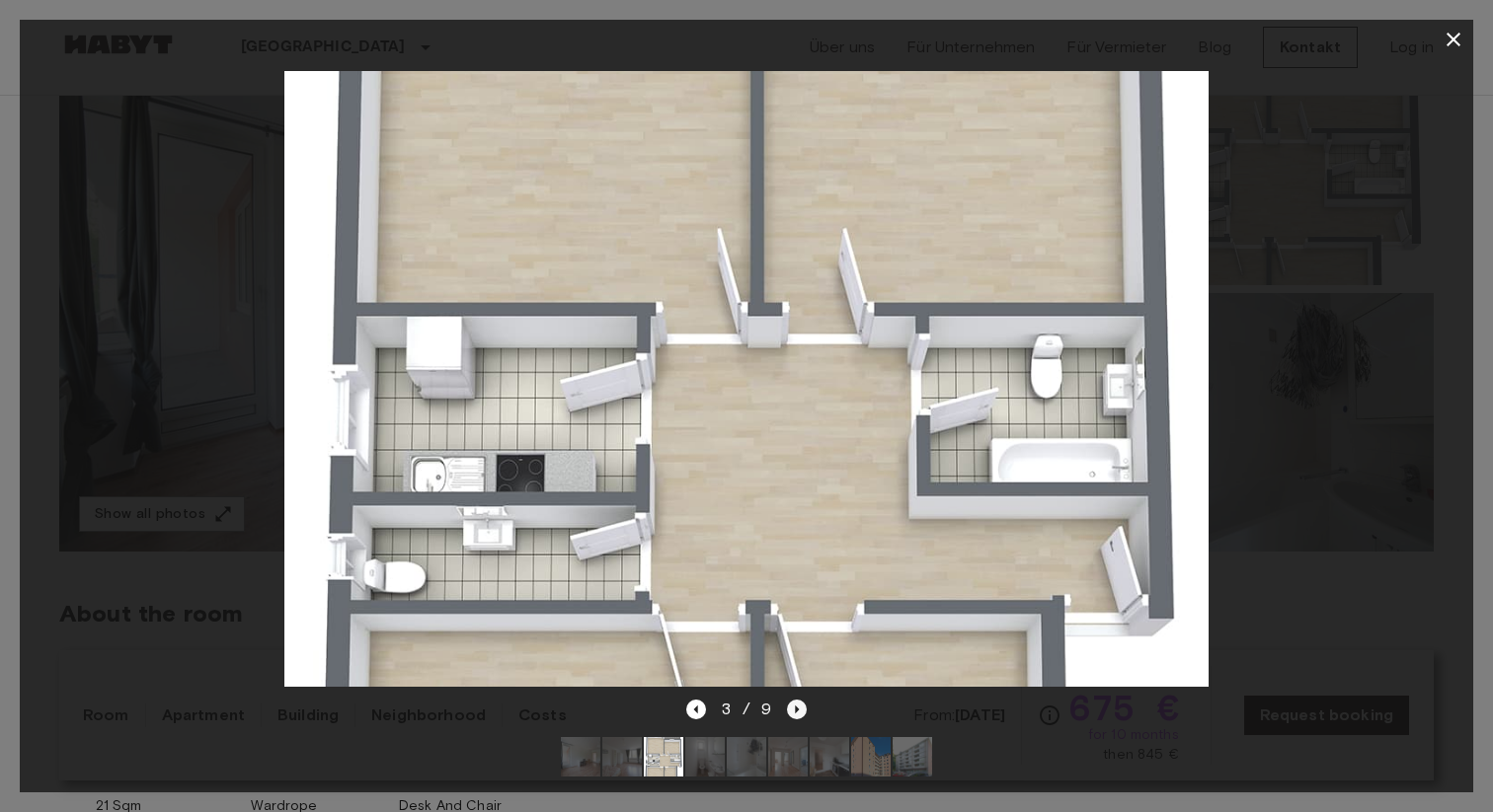
click at [793, 708] on icon "Next image" at bounding box center [796, 709] width 20 height 20
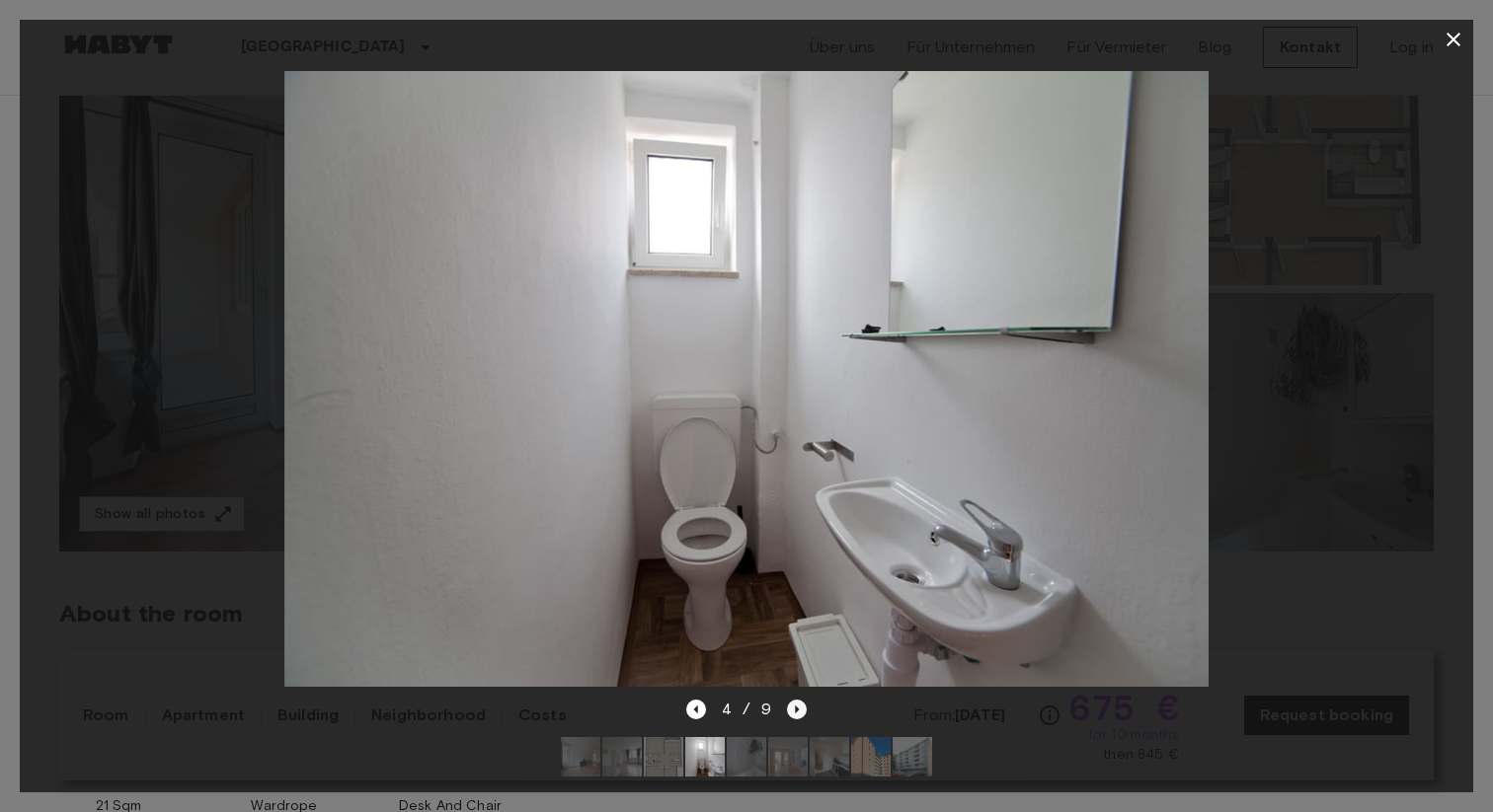
click at [793, 708] on icon "Next image" at bounding box center [796, 709] width 20 height 20
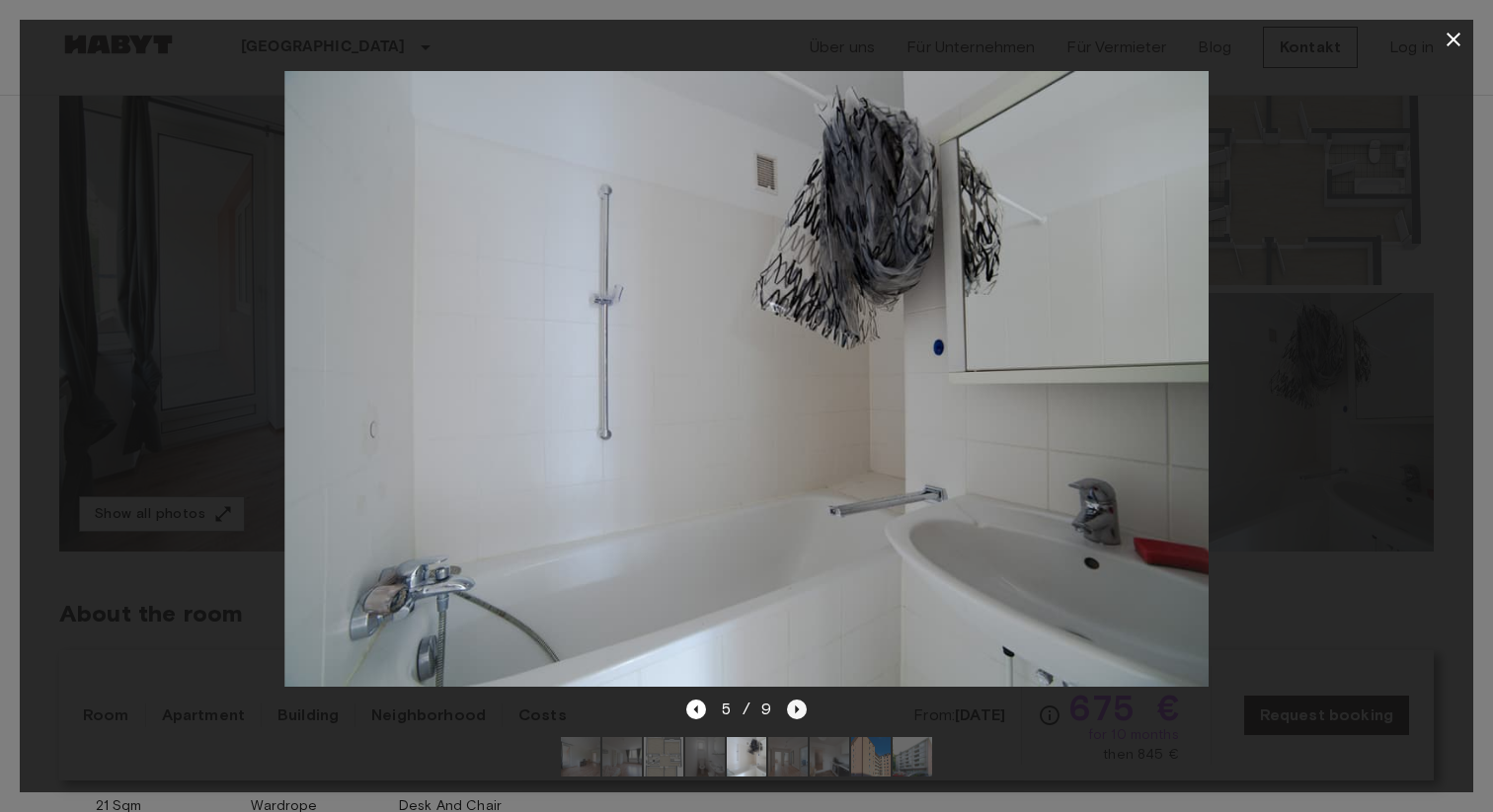
click at [793, 708] on icon "Next image" at bounding box center [796, 709] width 20 height 20
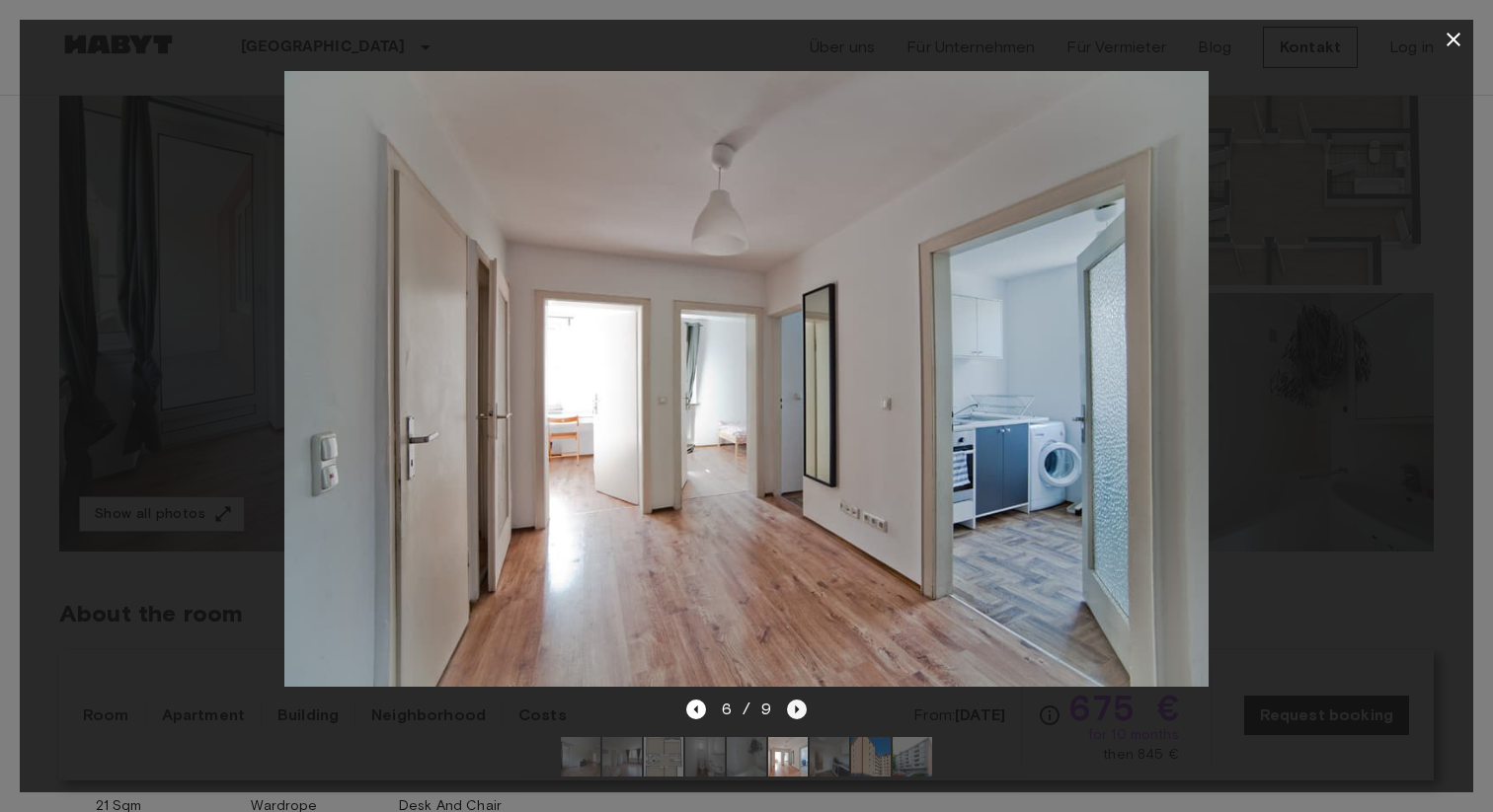
click at [793, 708] on icon "Next image" at bounding box center [796, 709] width 20 height 20
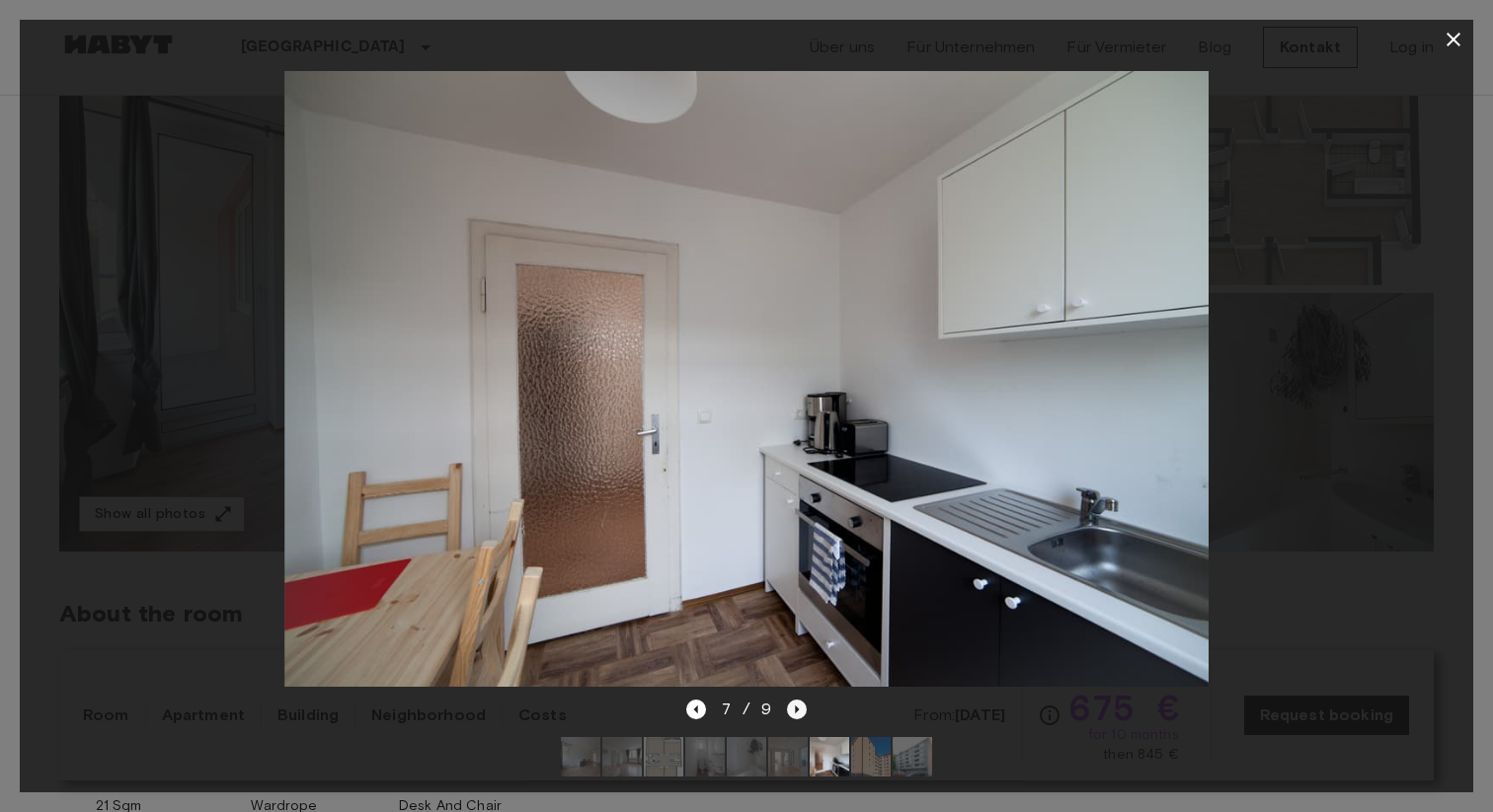
click at [793, 708] on icon "Next image" at bounding box center [796, 709] width 20 height 20
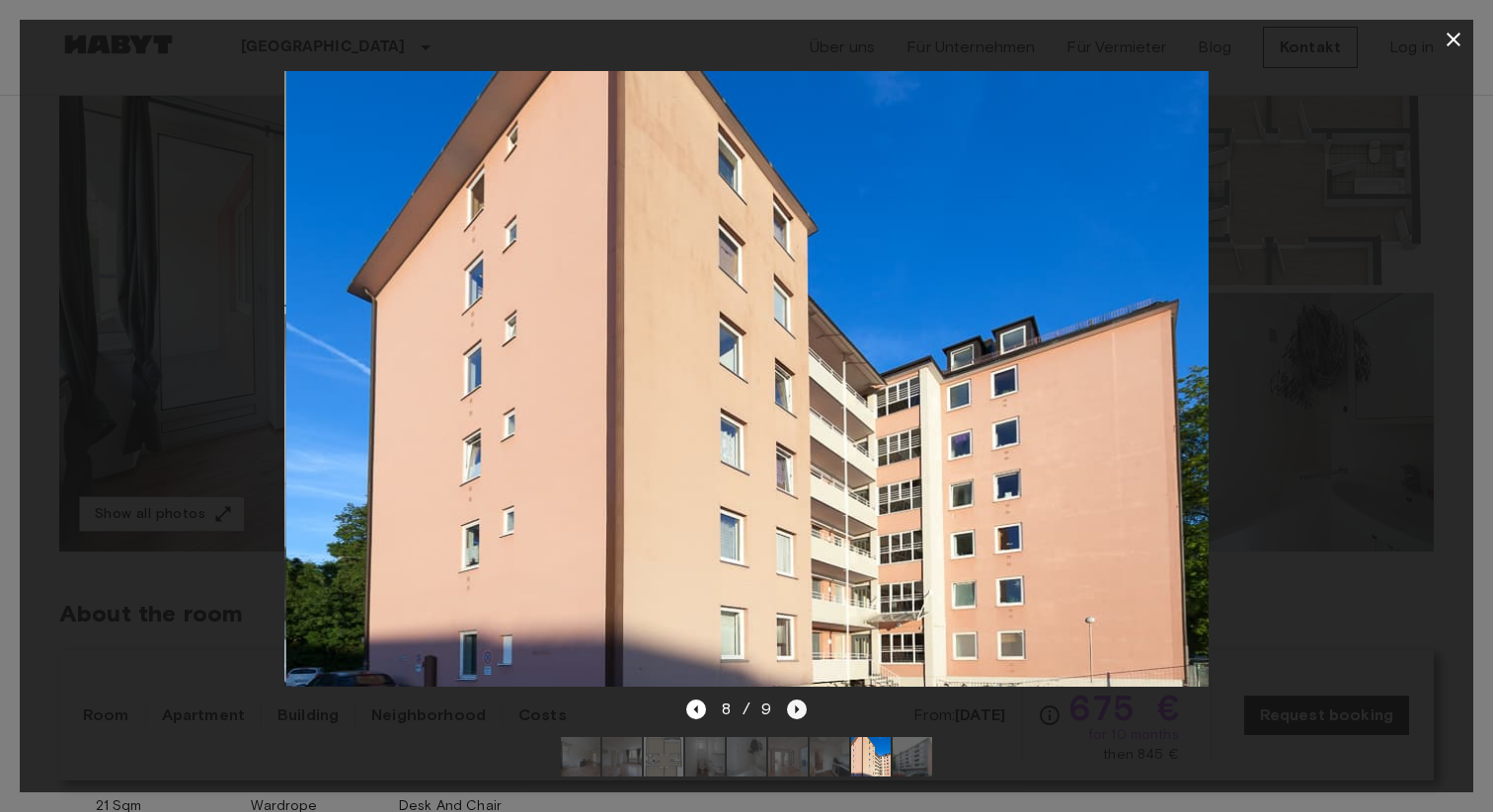
click at [793, 708] on icon "Next image" at bounding box center [796, 709] width 20 height 20
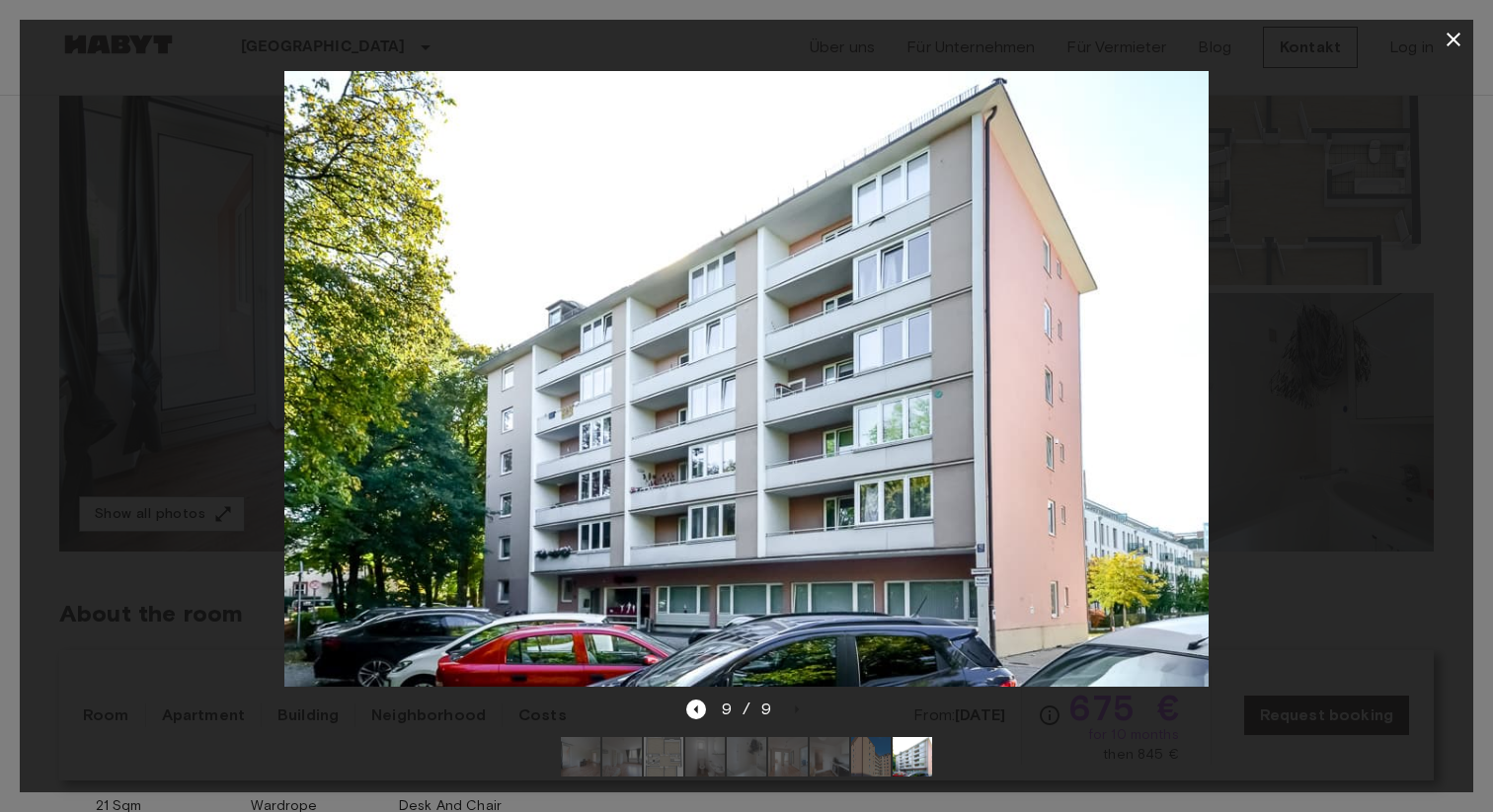
click at [1460, 42] on icon "button" at bounding box center [1453, 40] width 24 height 24
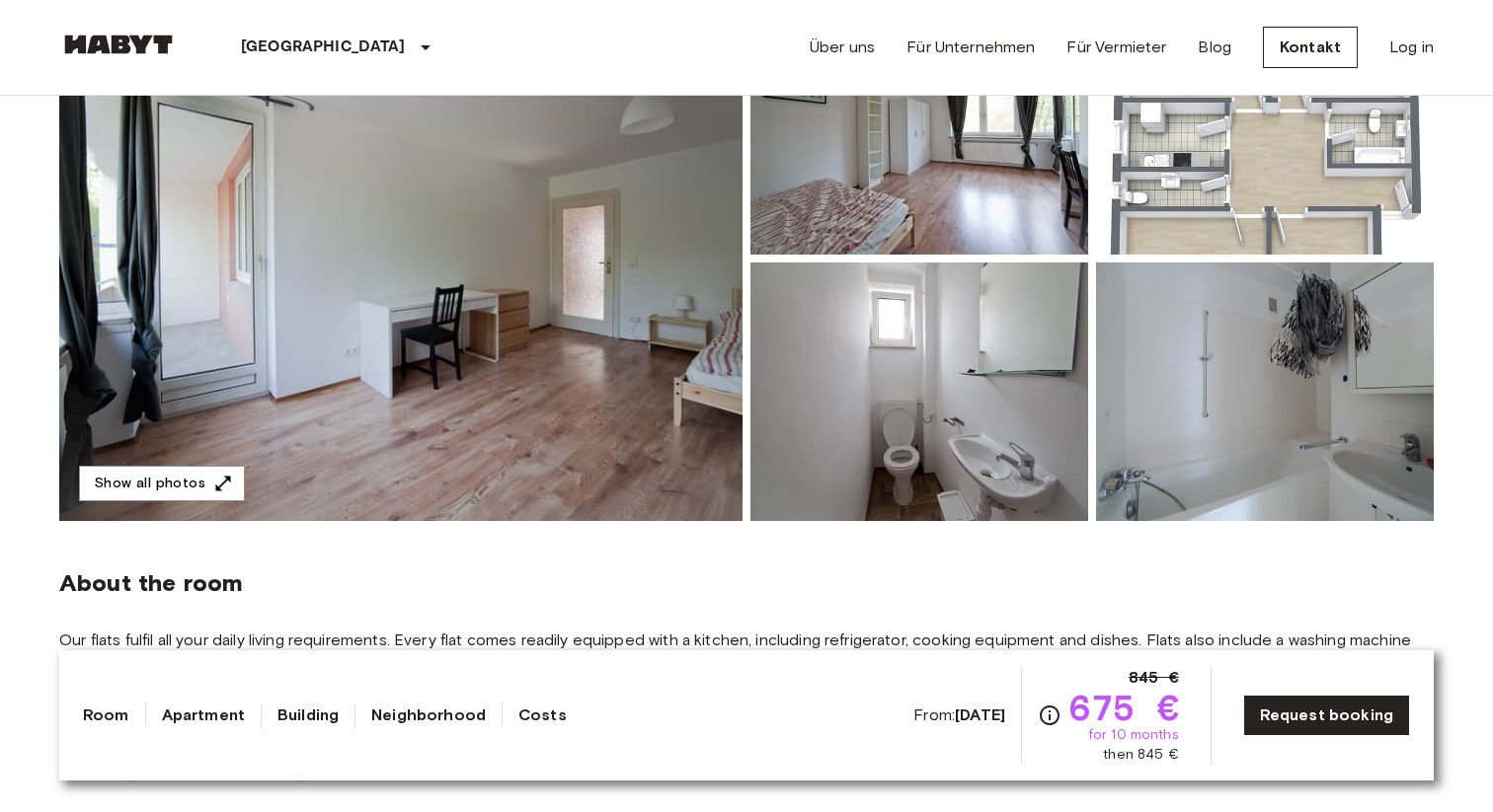
scroll to position [0, 0]
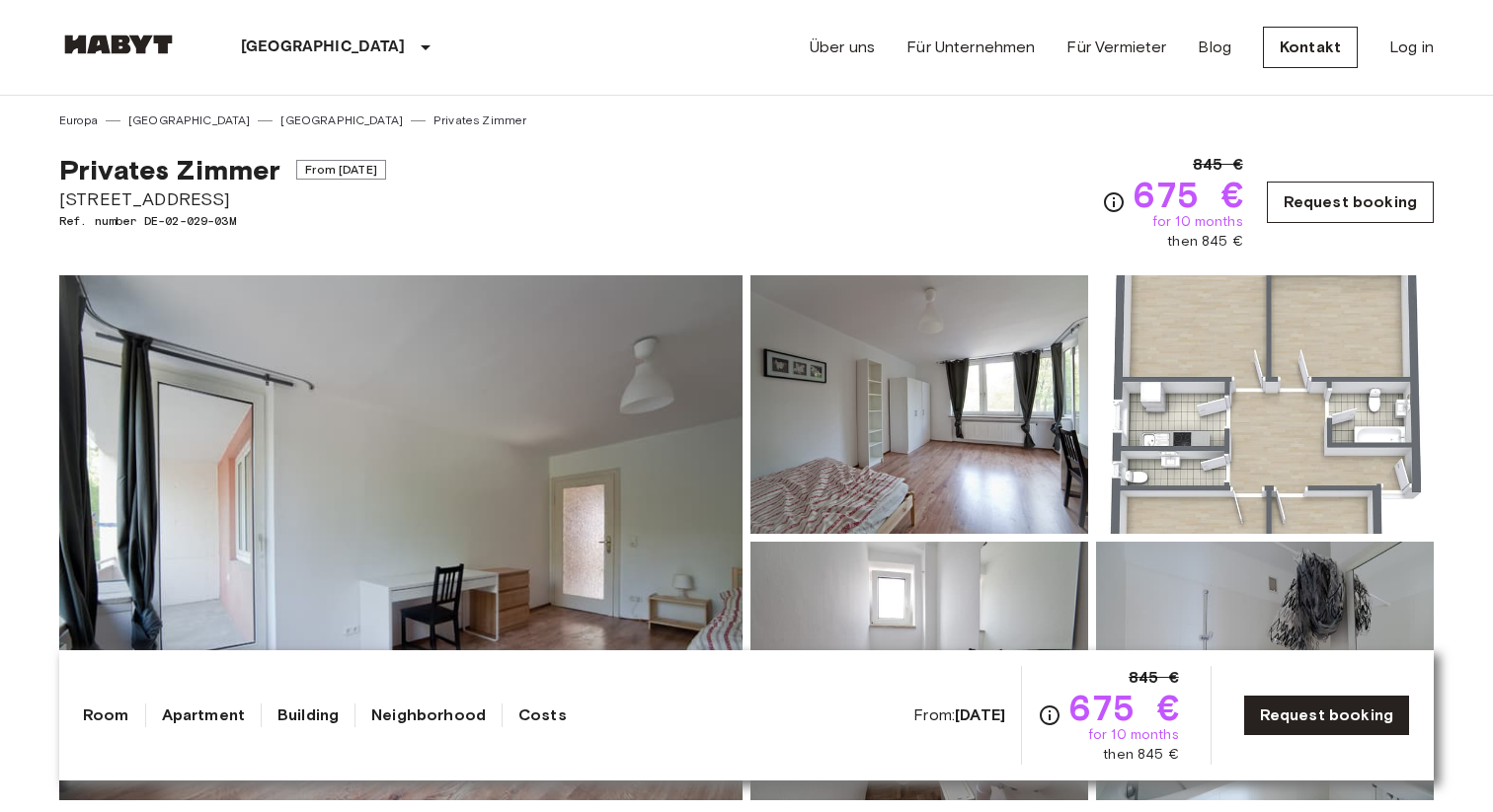
click at [1350, 202] on link "Request booking" at bounding box center [1350, 203] width 167 height 41
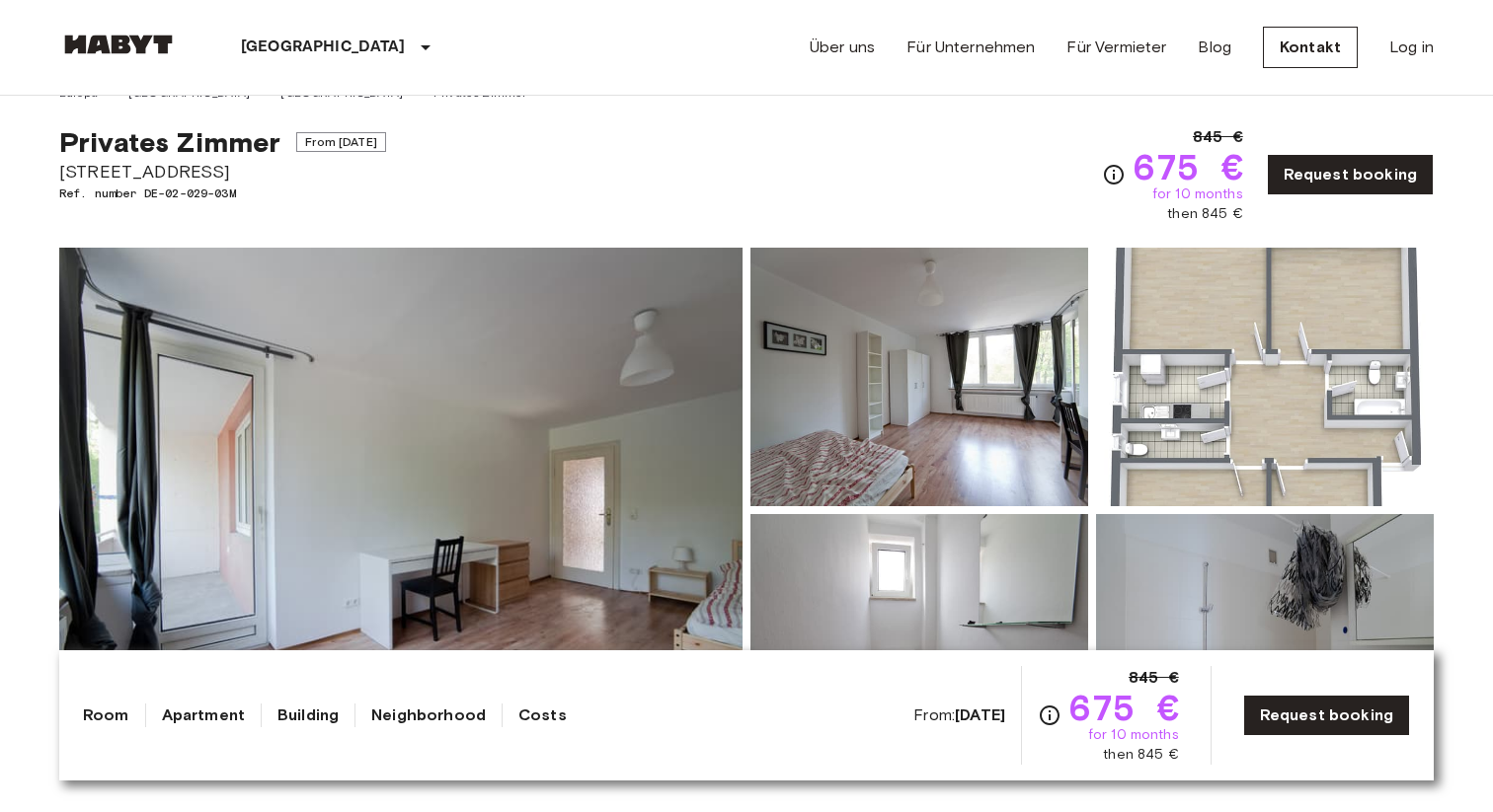
scroll to position [30, 0]
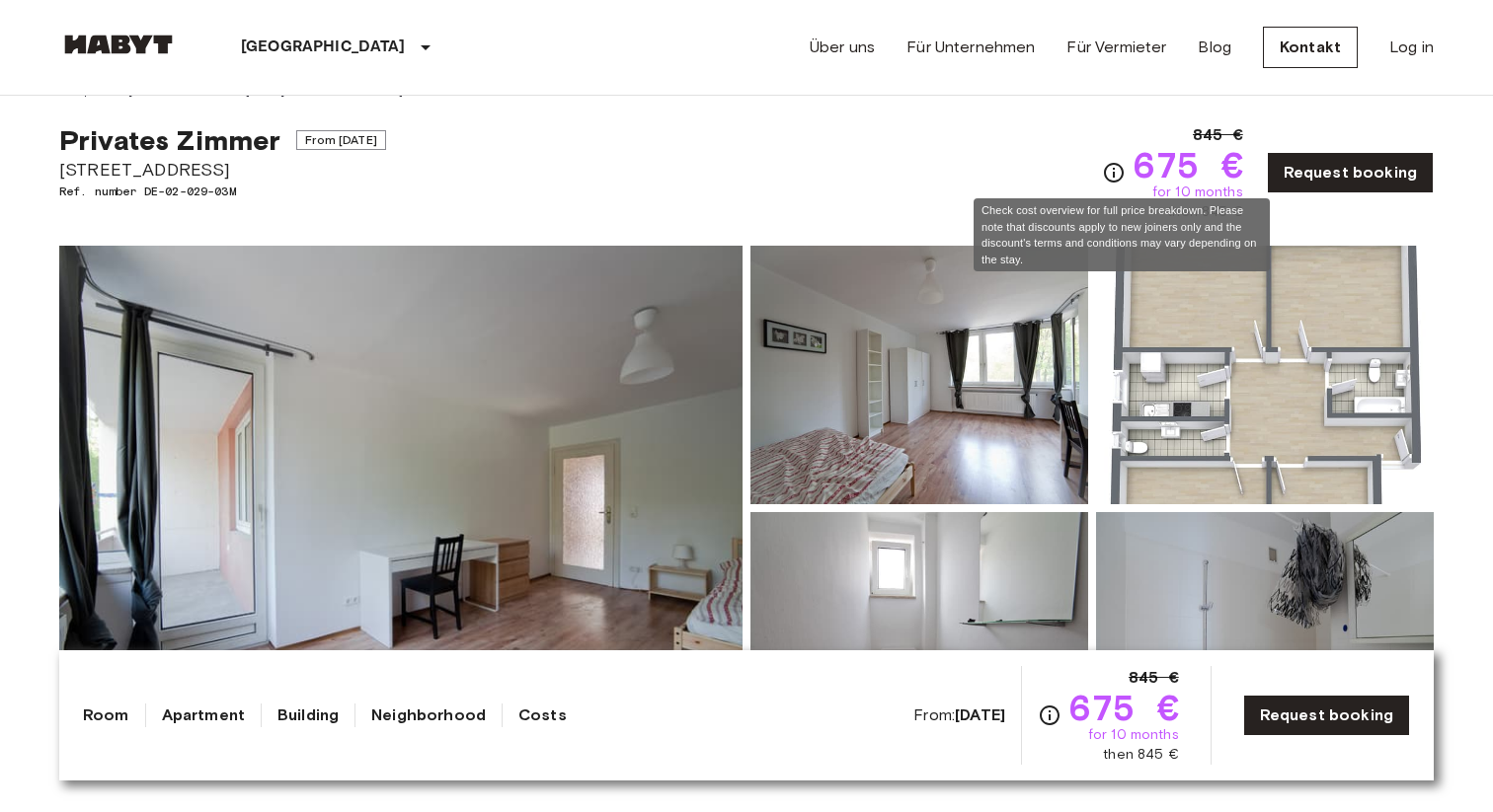
click at [1122, 173] on icon "Check cost overview for full price breakdown. Please note that discounts apply …" at bounding box center [1114, 173] width 24 height 24
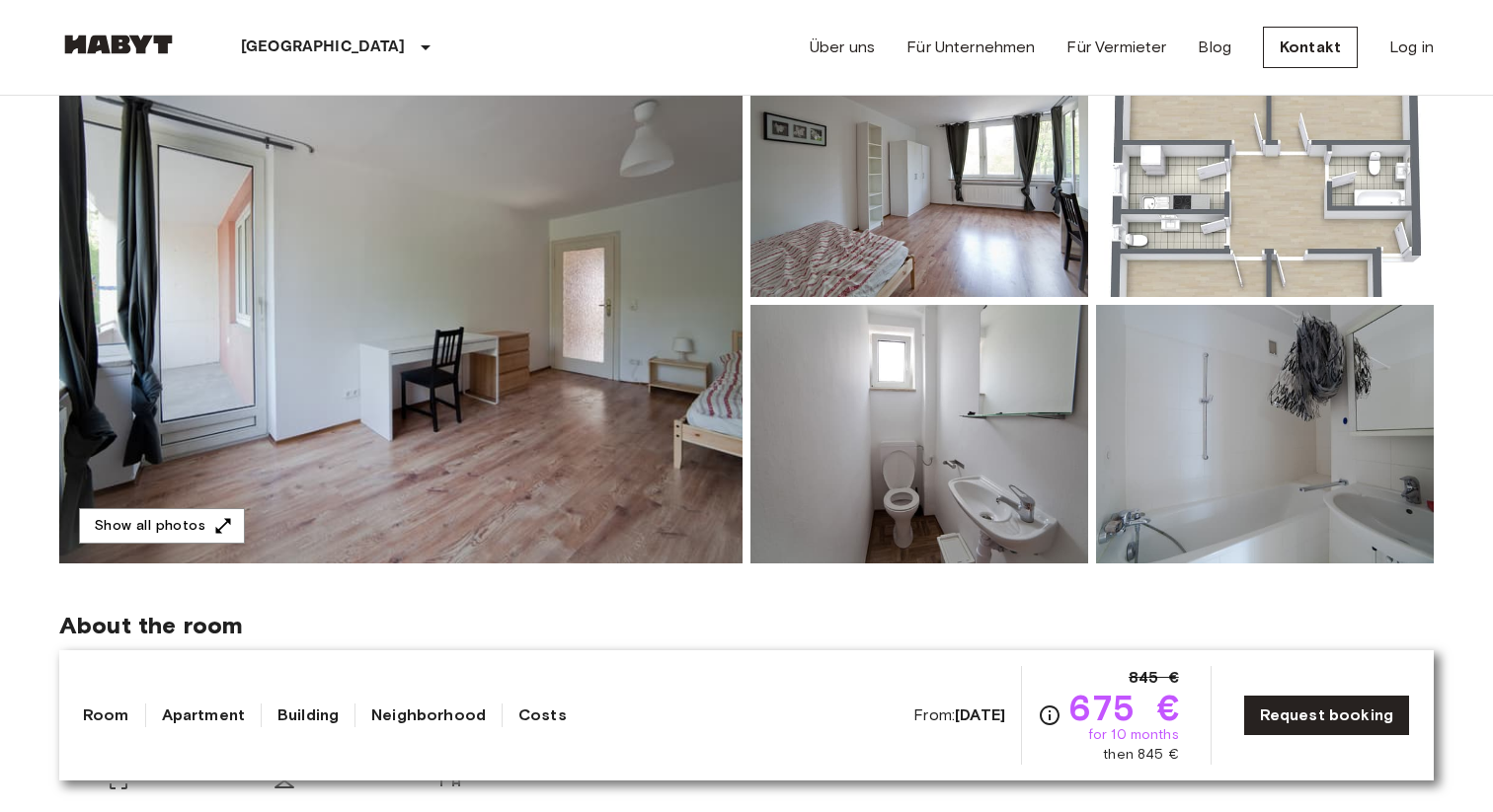
scroll to position [0, 0]
